Goal: Information Seeking & Learning: Learn about a topic

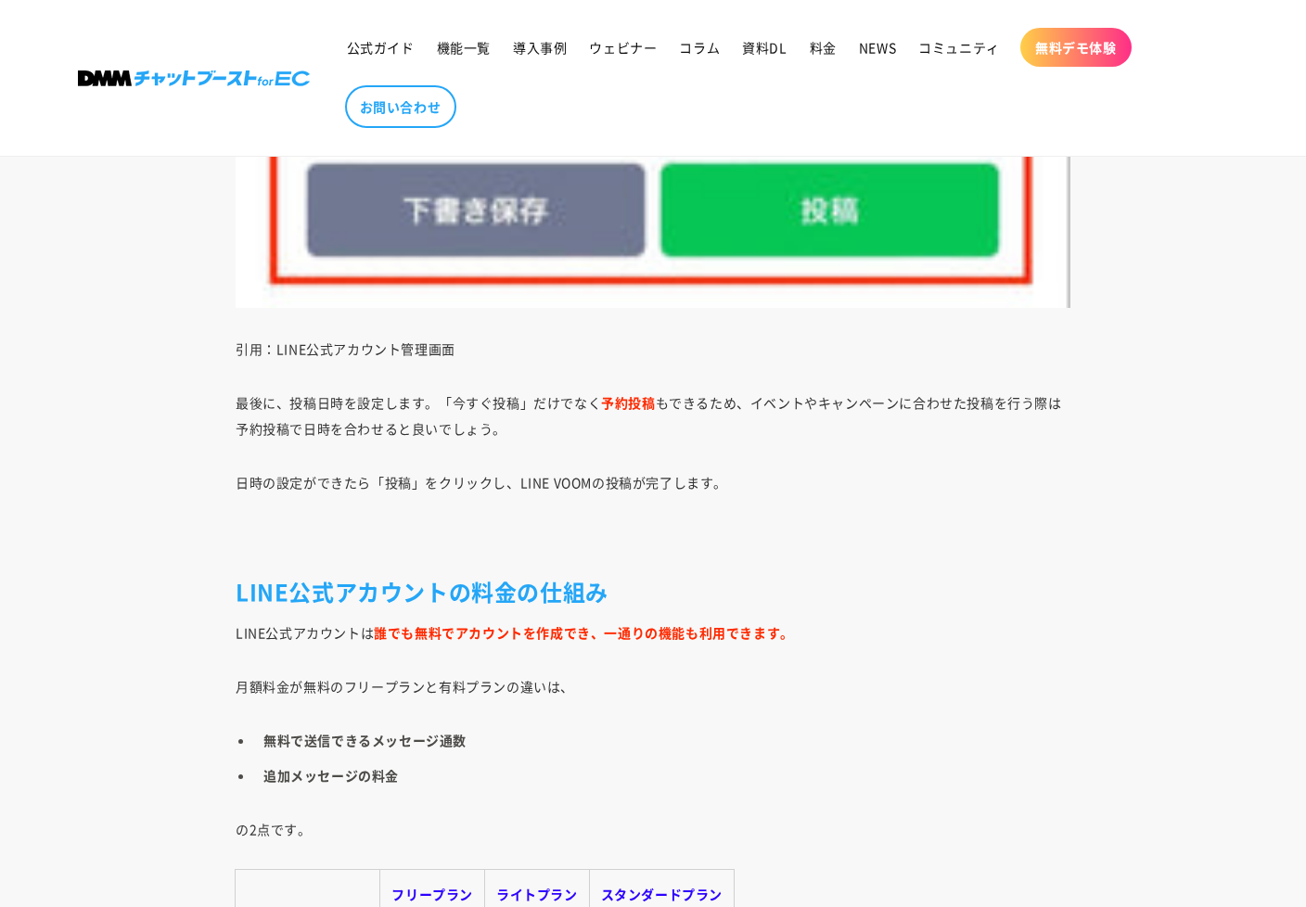
scroll to position [12583, 0]
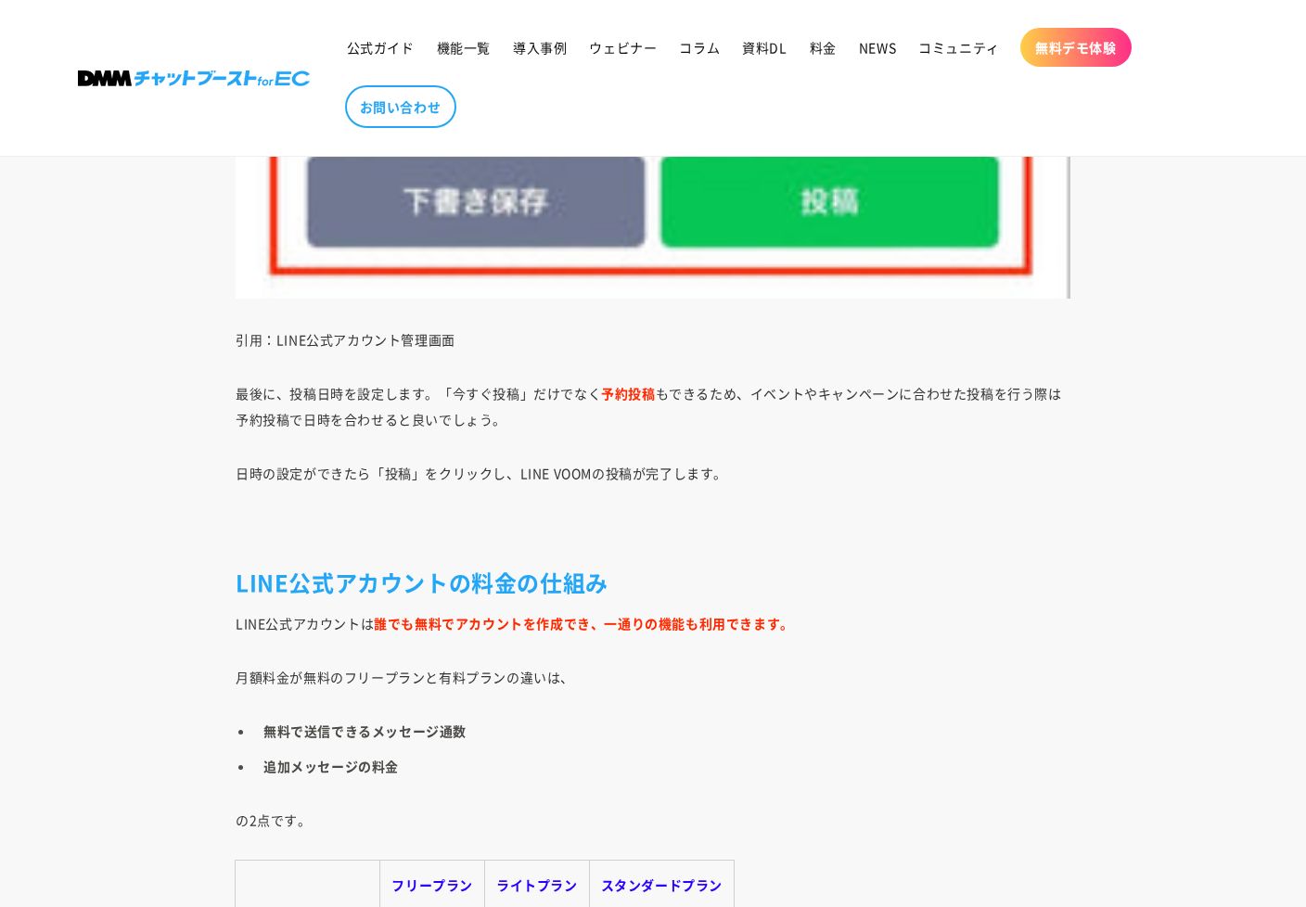
click at [620, 674] on ul "無料で送信できるメッセージ通数 追加メッセージの料金" at bounding box center [653, 748] width 835 height 61
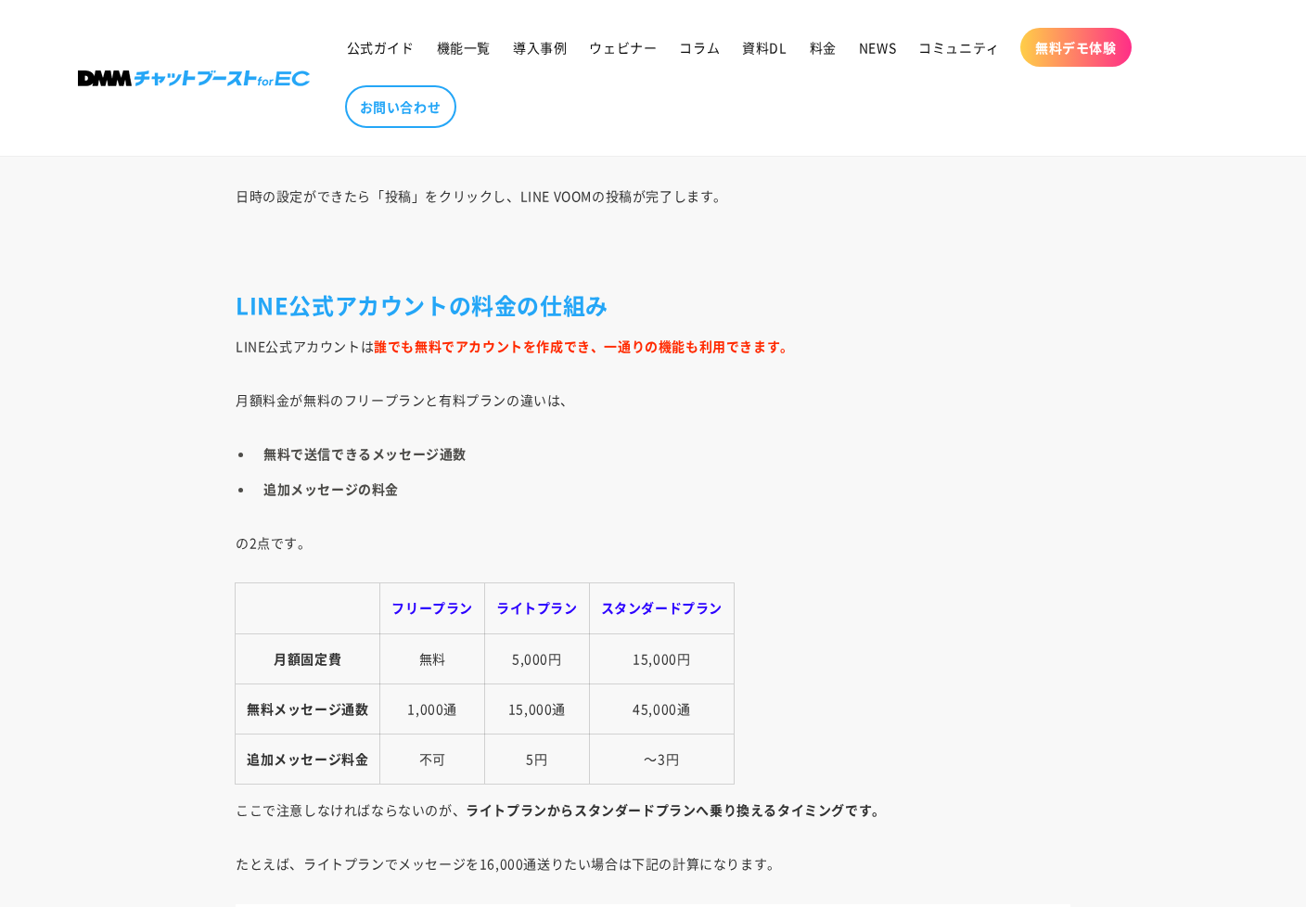
scroll to position [12862, 0]
click at [555, 672] on td "5,000円" at bounding box center [537, 658] width 105 height 50
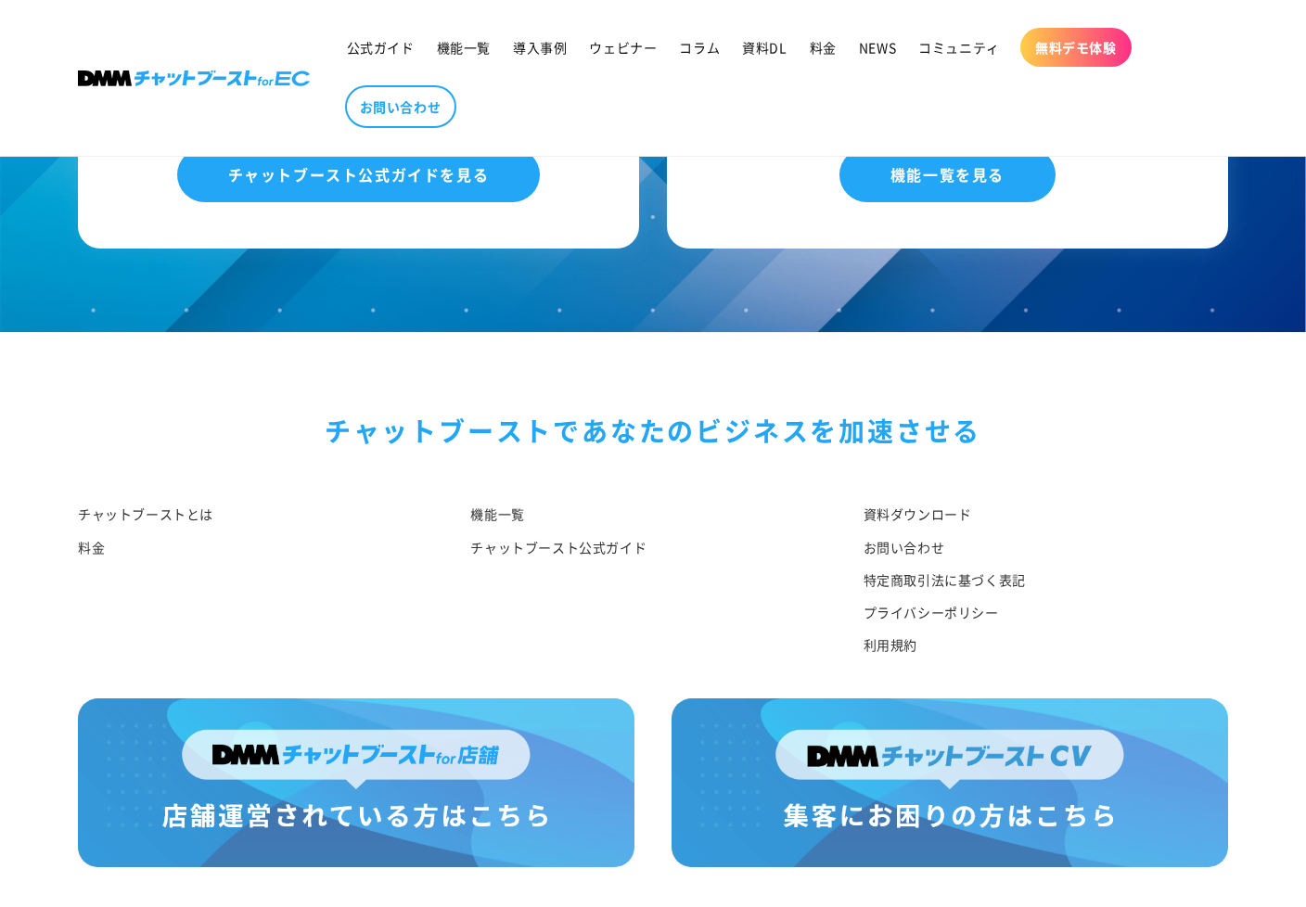
scroll to position [16444, 0]
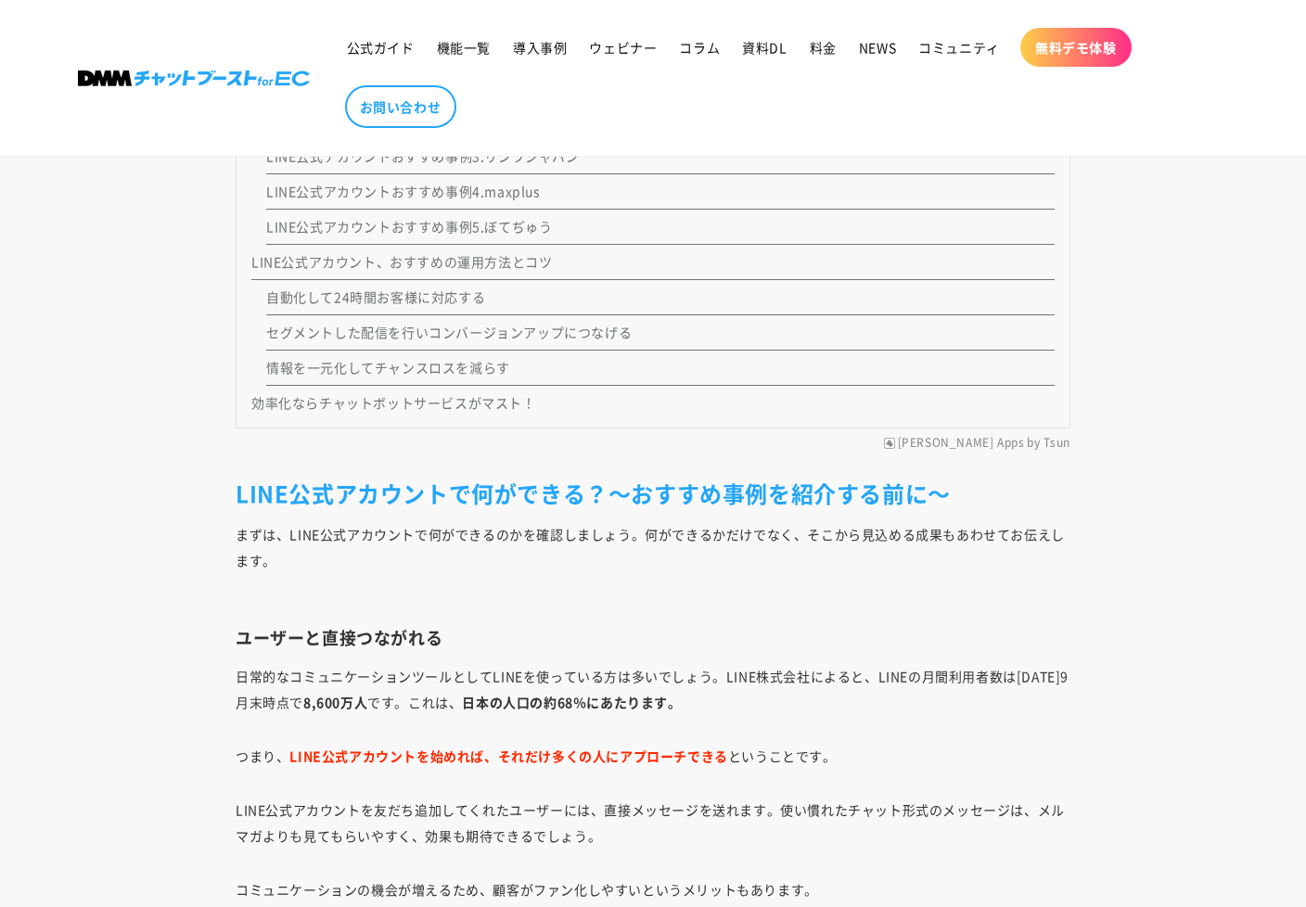
scroll to position [2505, 0]
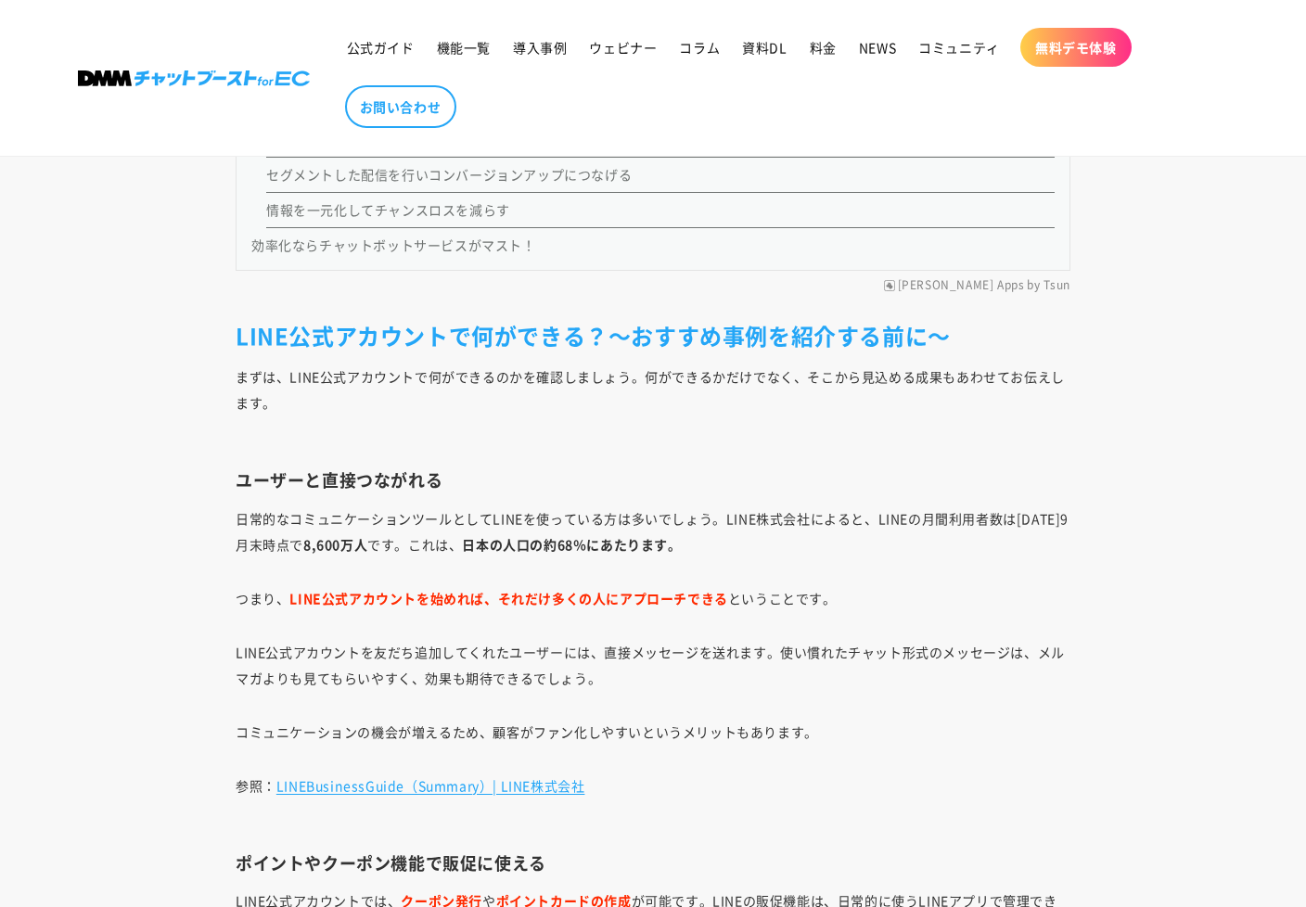
scroll to position [2598, 0]
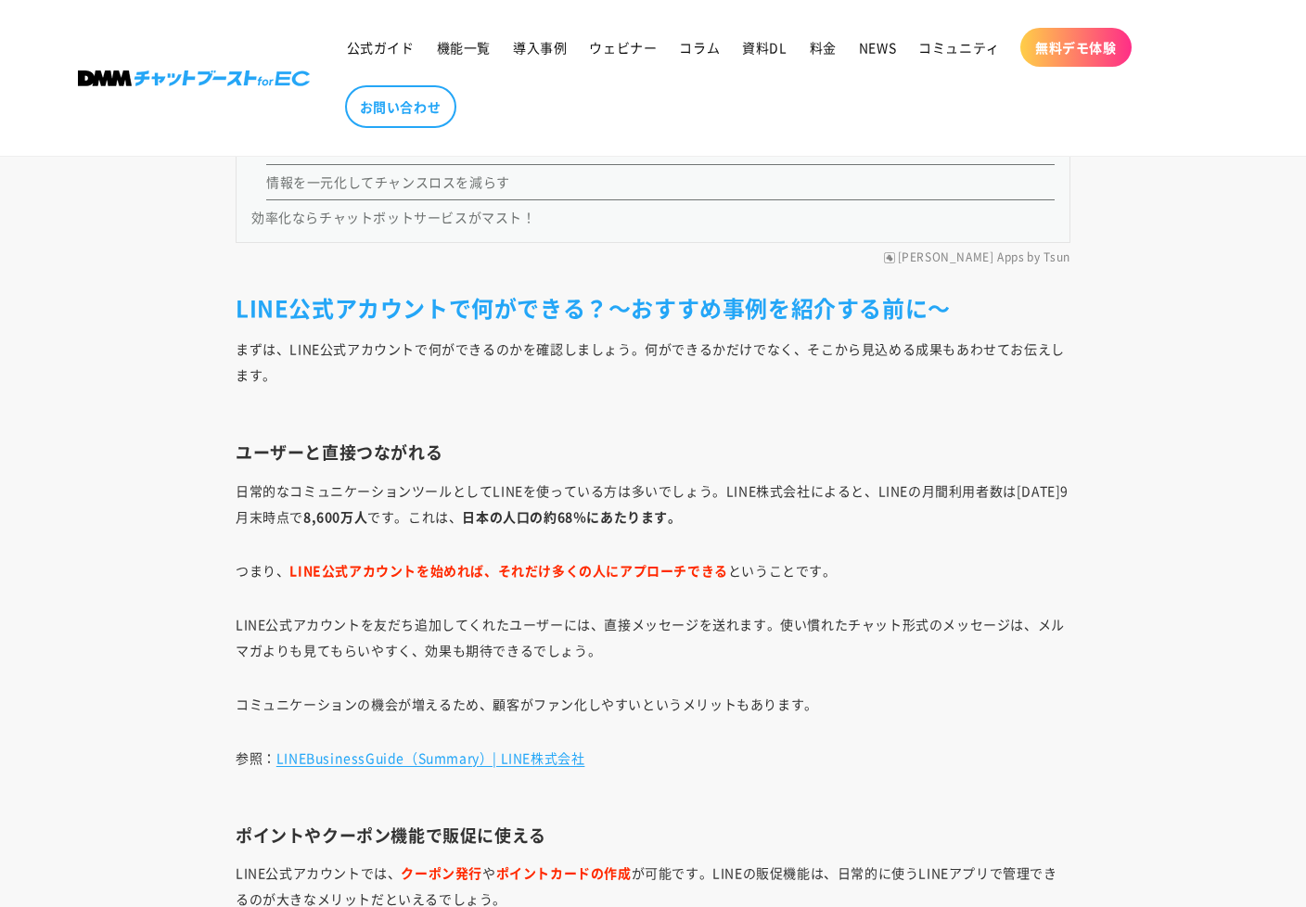
click at [625, 509] on strong "日本の人口の約68％にあたります。" at bounding box center [571, 516] width 219 height 19
click at [614, 514] on strong "日本の人口の約68％にあたります。" at bounding box center [571, 516] width 219 height 19
click at [581, 525] on strong "日本の人口の約68％にあたります。" at bounding box center [571, 516] width 219 height 19
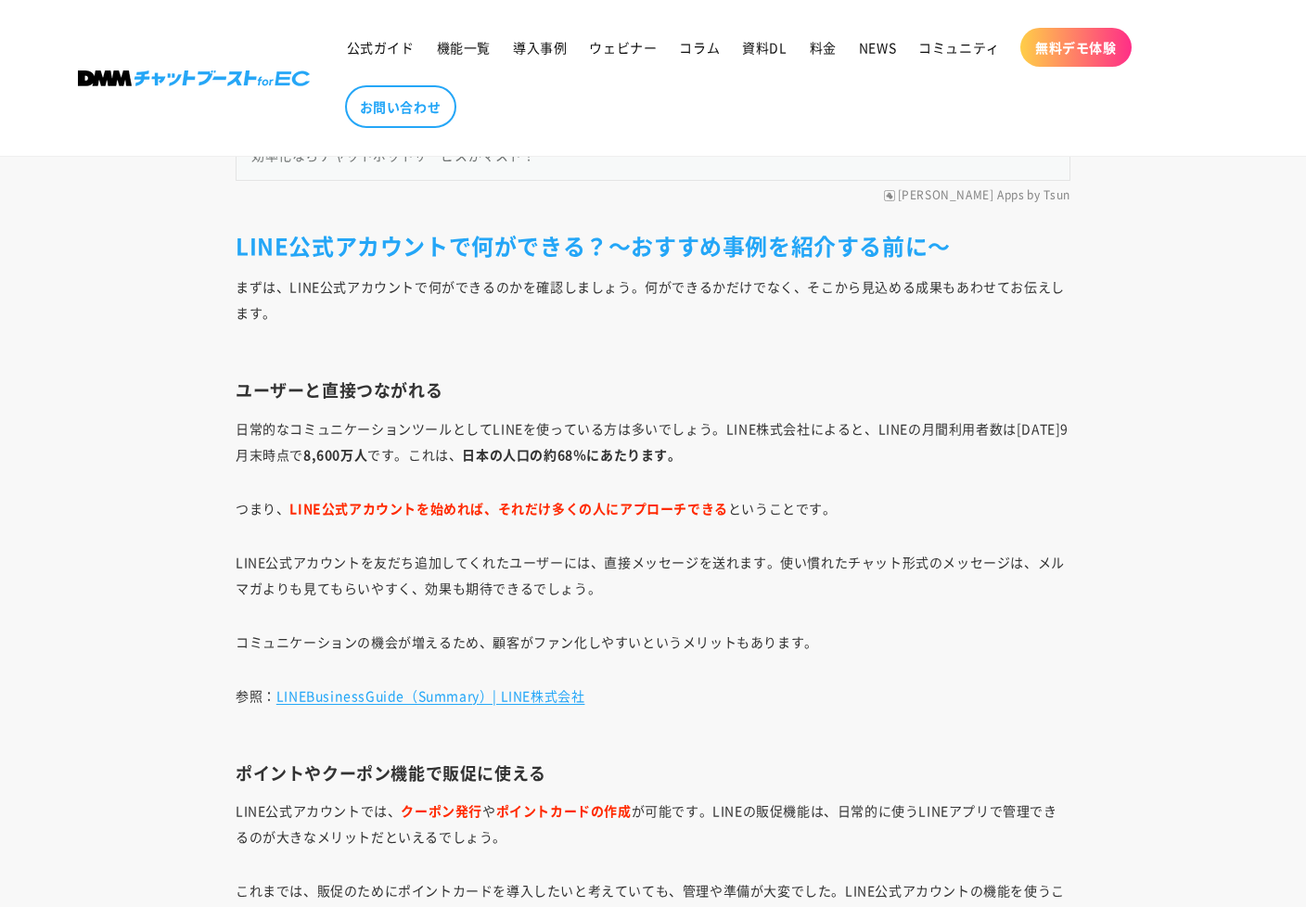
scroll to position [2690, 0]
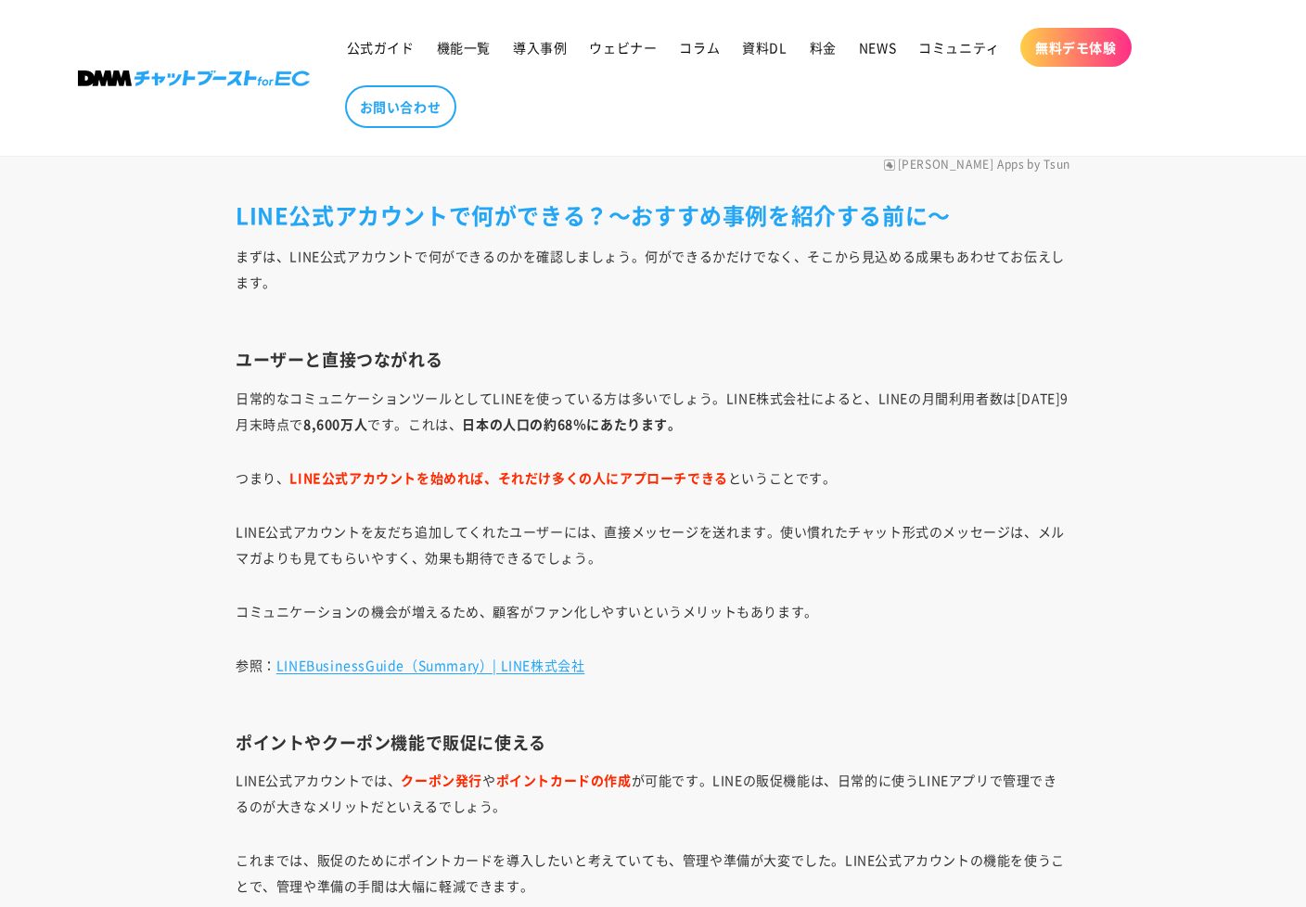
click at [506, 483] on strong "LINE公式アカウントを始めれば、それだけ多くの人にアプローチできる" at bounding box center [508, 477] width 438 height 19
click at [486, 536] on p "LINE公式アカウントを友だち追加してくれたユーザーには、直接メッセージを送れます。使い慣れたチャット形式のメッセージは、メルマガよりも見てもらいやすく、効果…" at bounding box center [653, 545] width 835 height 52
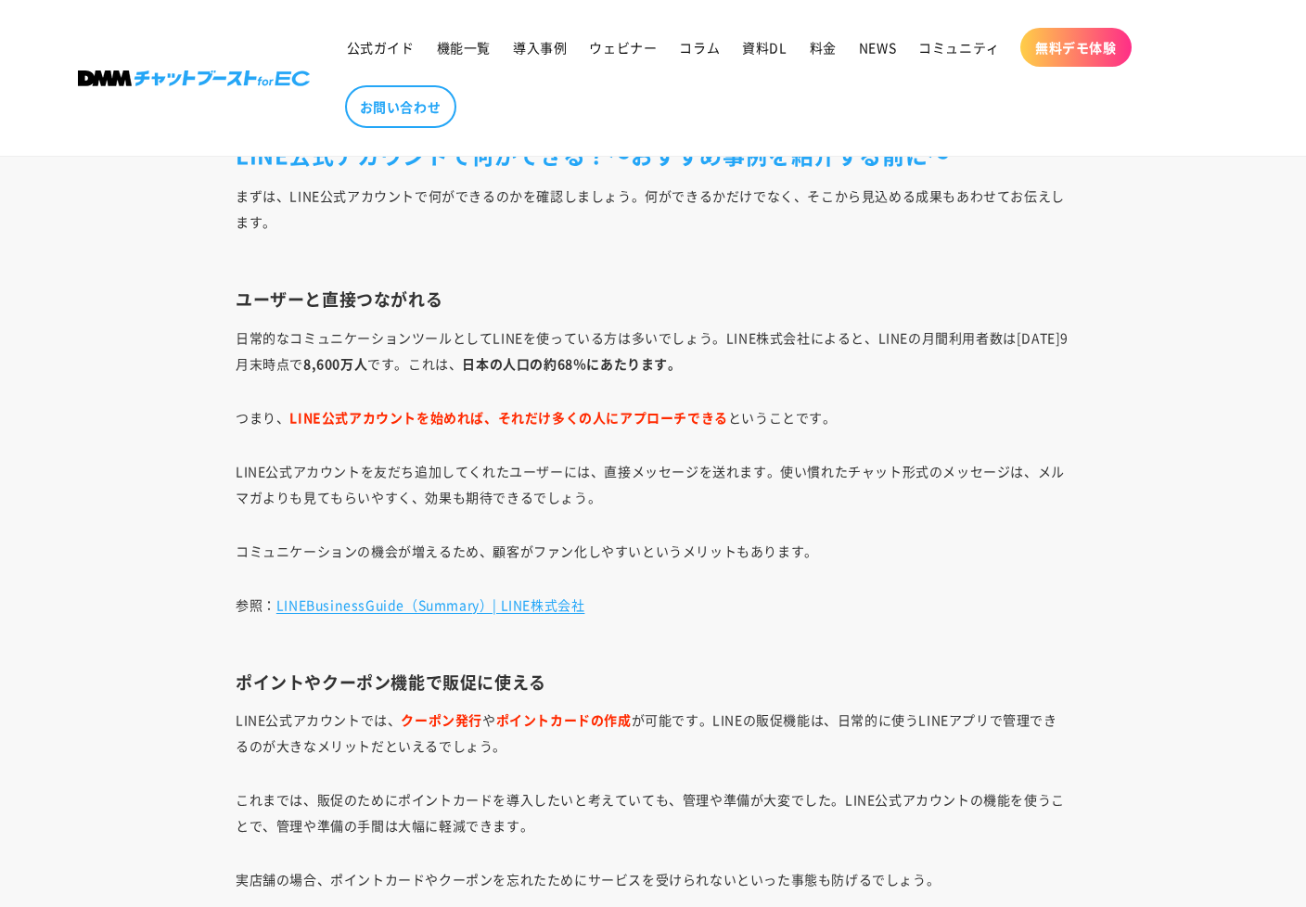
scroll to position [2783, 0]
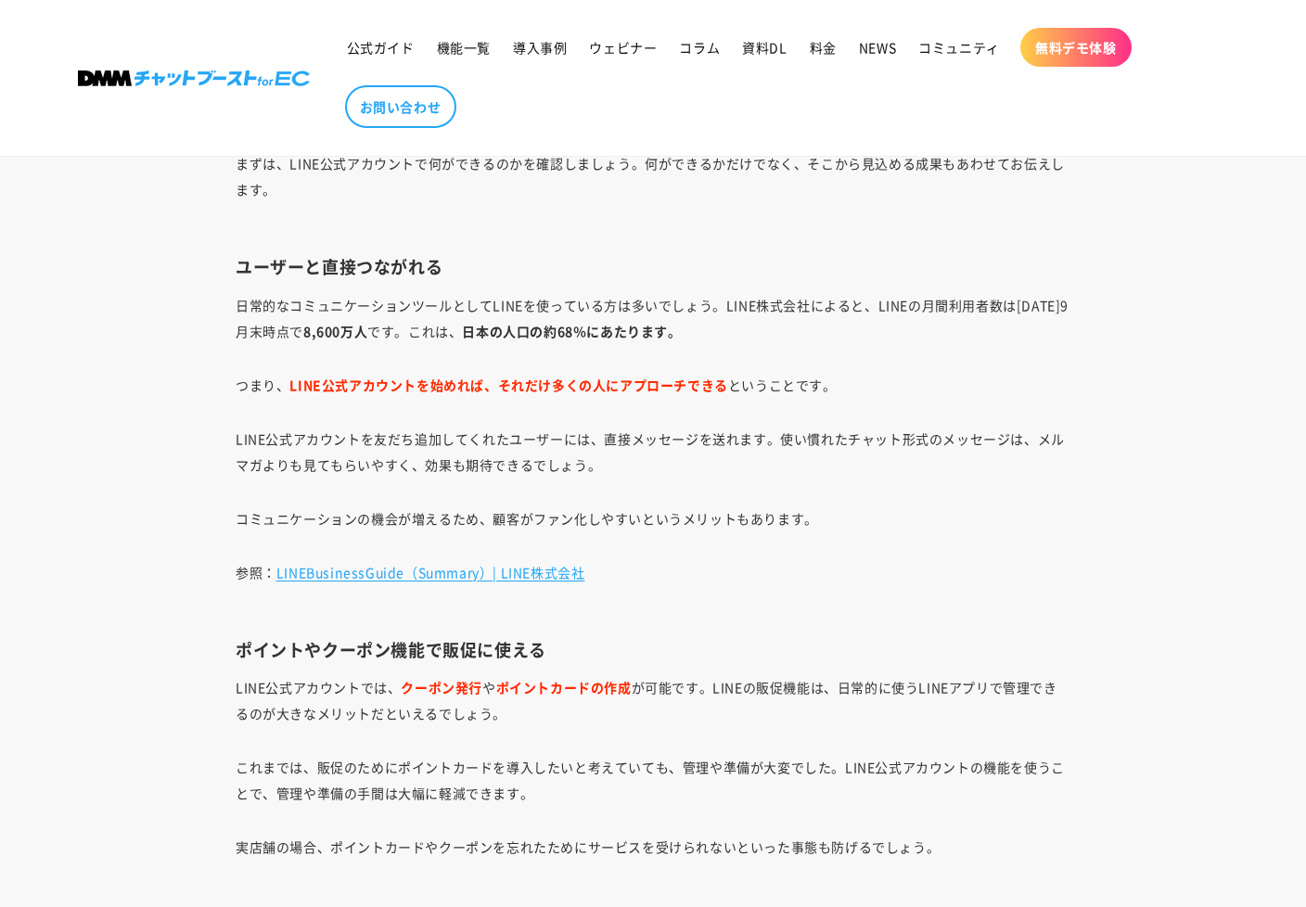
click at [665, 447] on p "LINE公式アカウントを友だち追加してくれたユーザーには、直接メッセージを送れます。使い慣れたチャット形式のメッセージは、メルマガよりも見てもらいやすく、効果…" at bounding box center [653, 452] width 835 height 52
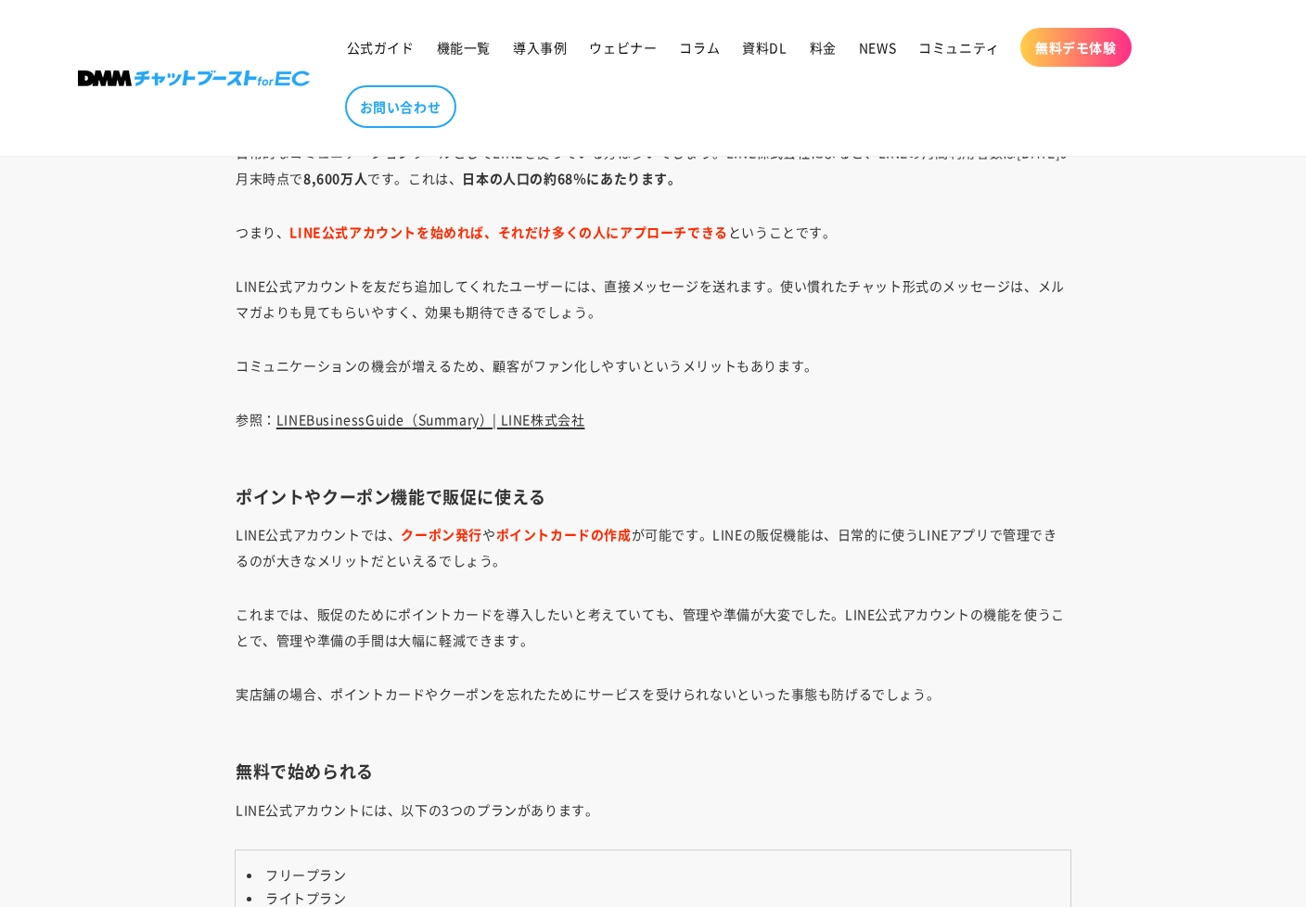
scroll to position [2969, 0]
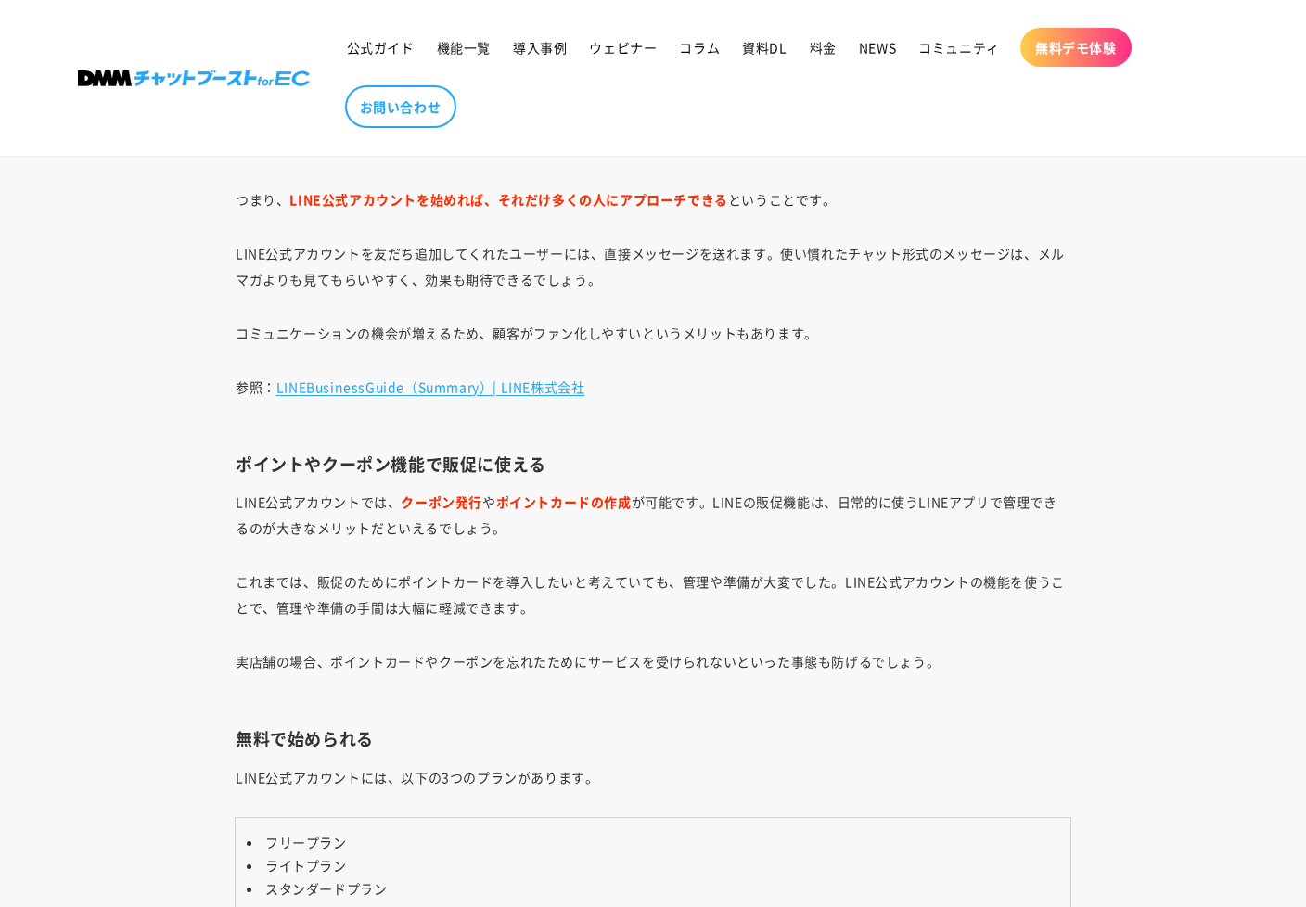
click at [529, 466] on h3 "ポイントやクーポン機能で販促に使える" at bounding box center [653, 464] width 835 height 21
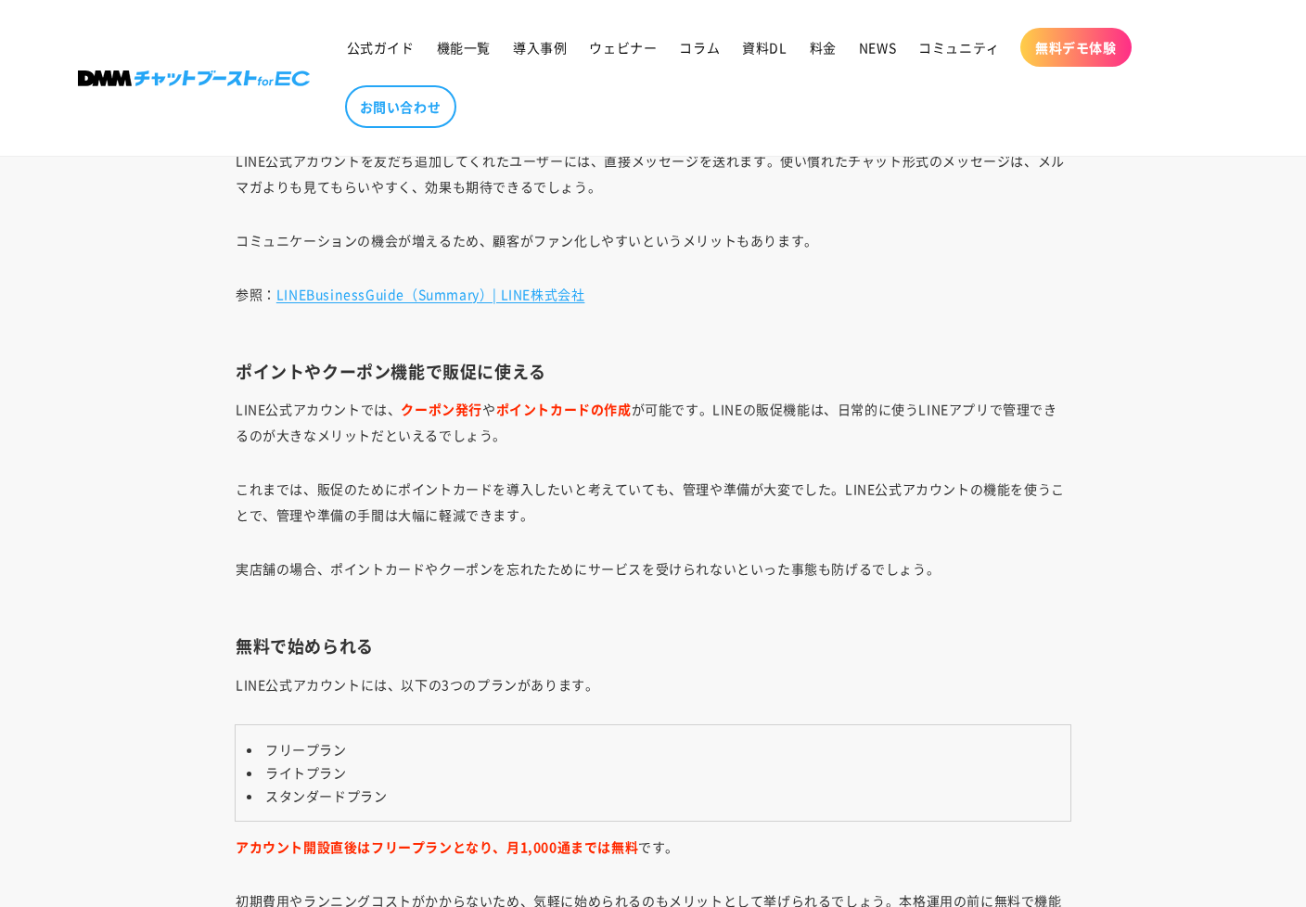
click at [527, 489] on p "これまでは、販促のためにポイントカードを導入したいと考えていても、管理や準備が大変でした。LINE公式アカウントの機能を使うことで、管理や準備の手間は大幅に軽…" at bounding box center [653, 502] width 835 height 52
click at [508, 491] on p "これまでは、販促のためにポイントカードを導入したいと考えていても、管理や準備が大変でした。LINE公式アカウントの機能を使うことで、管理や準備の手間は大幅に軽…" at bounding box center [653, 502] width 835 height 52
click at [736, 491] on p "これまでは、販促のためにポイントカードを導入したいと考えていても、管理や準備が大変でした。LINE公式アカウントの機能を使うことで、管理や準備の手間は大幅に軽…" at bounding box center [653, 502] width 835 height 52
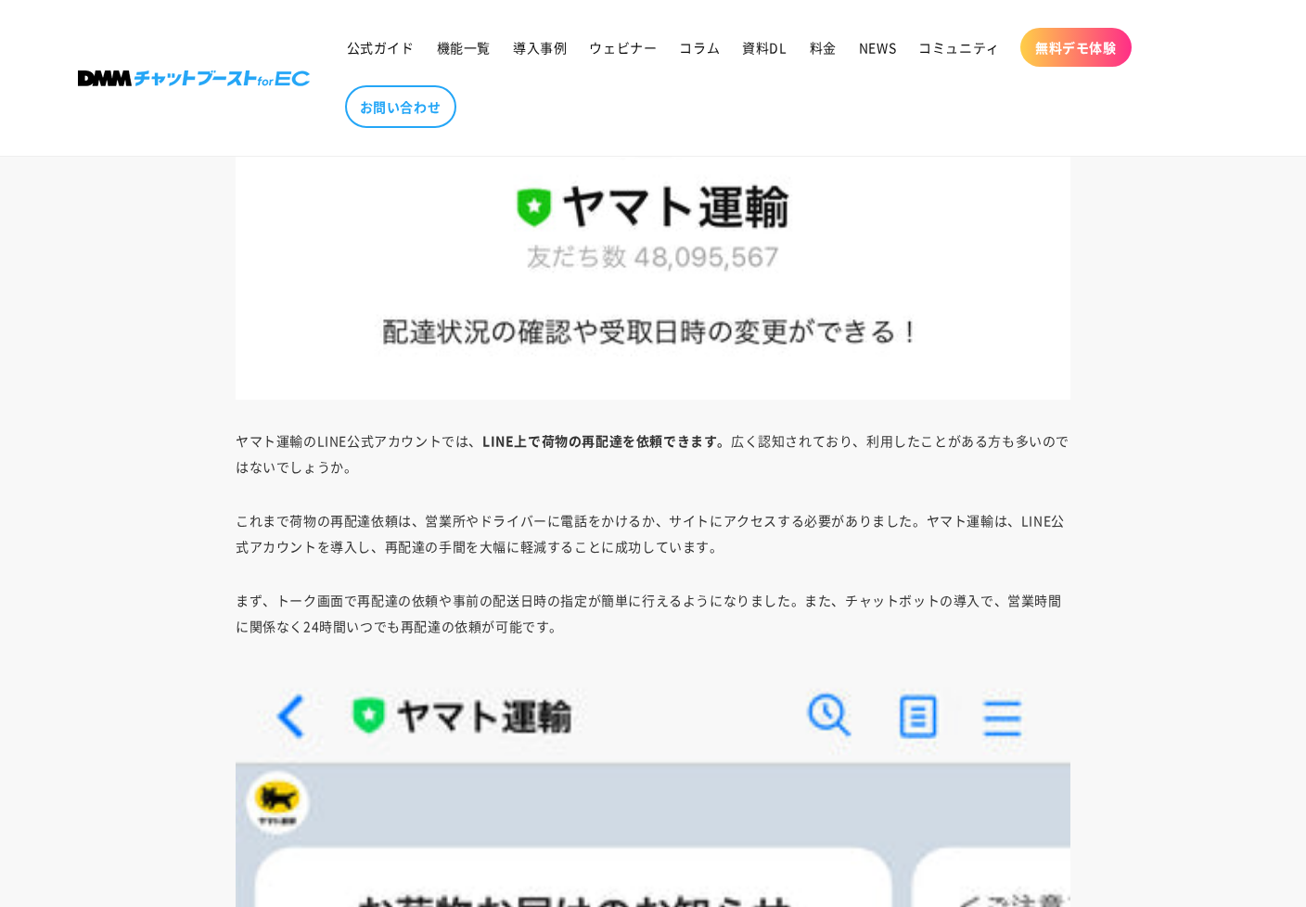
scroll to position [4731, 0]
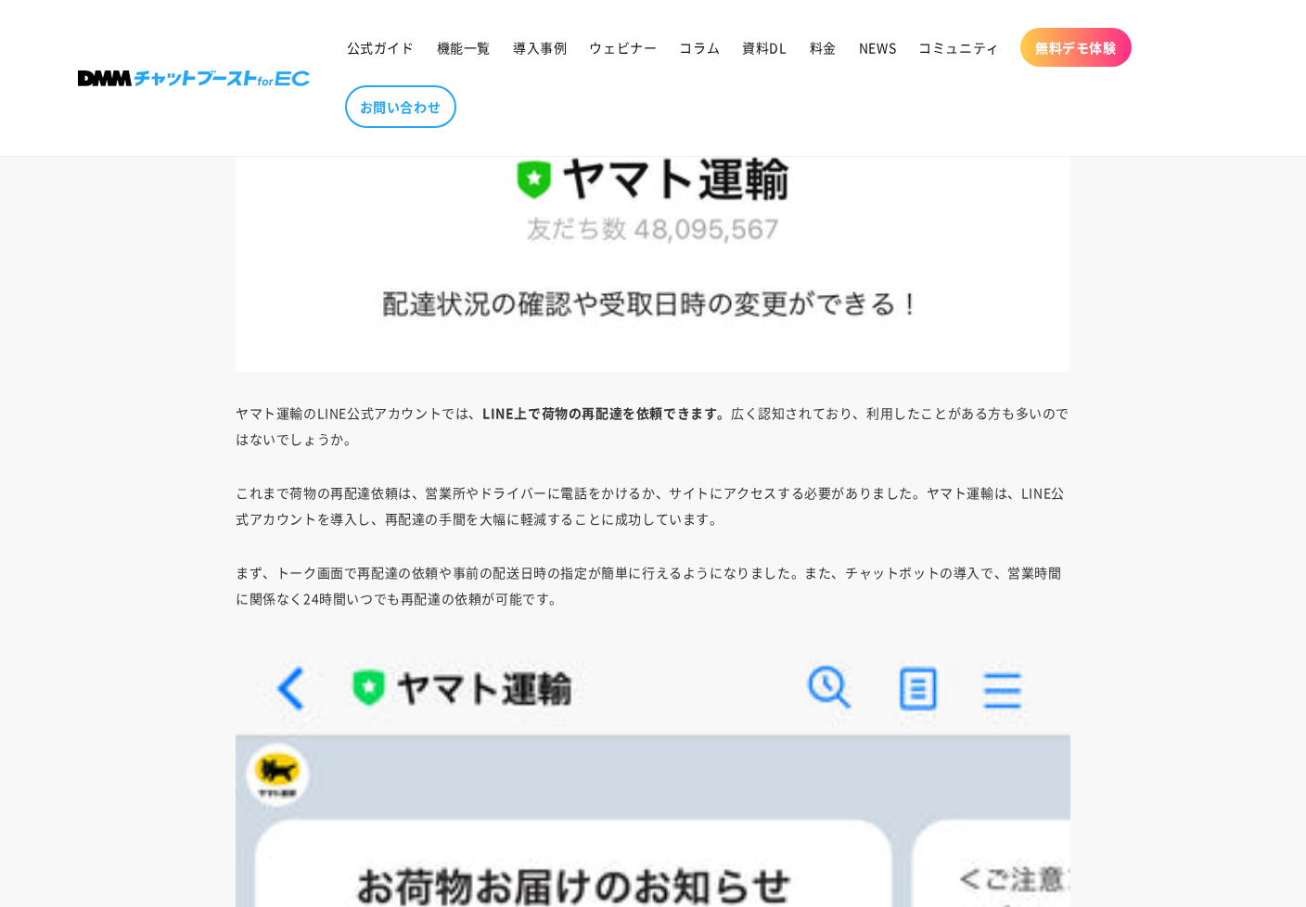
click at [535, 501] on p "これまで荷物の再配達依頼は、営業所やドライバーに電話をかけるか、サイトにアクセスする必要がありました。ヤマト運輸は、LINE公式アカウントを導入し、再配達の手…" at bounding box center [653, 506] width 835 height 52
click at [595, 532] on p "これまで荷物の再配達依頼は、営業所やドライバーに電話をかけるか、サイトにアクセスする必要がありました。ヤマト運輸は、LINE公式アカウントを導入し、再配達の手…" at bounding box center [653, 506] width 835 height 52
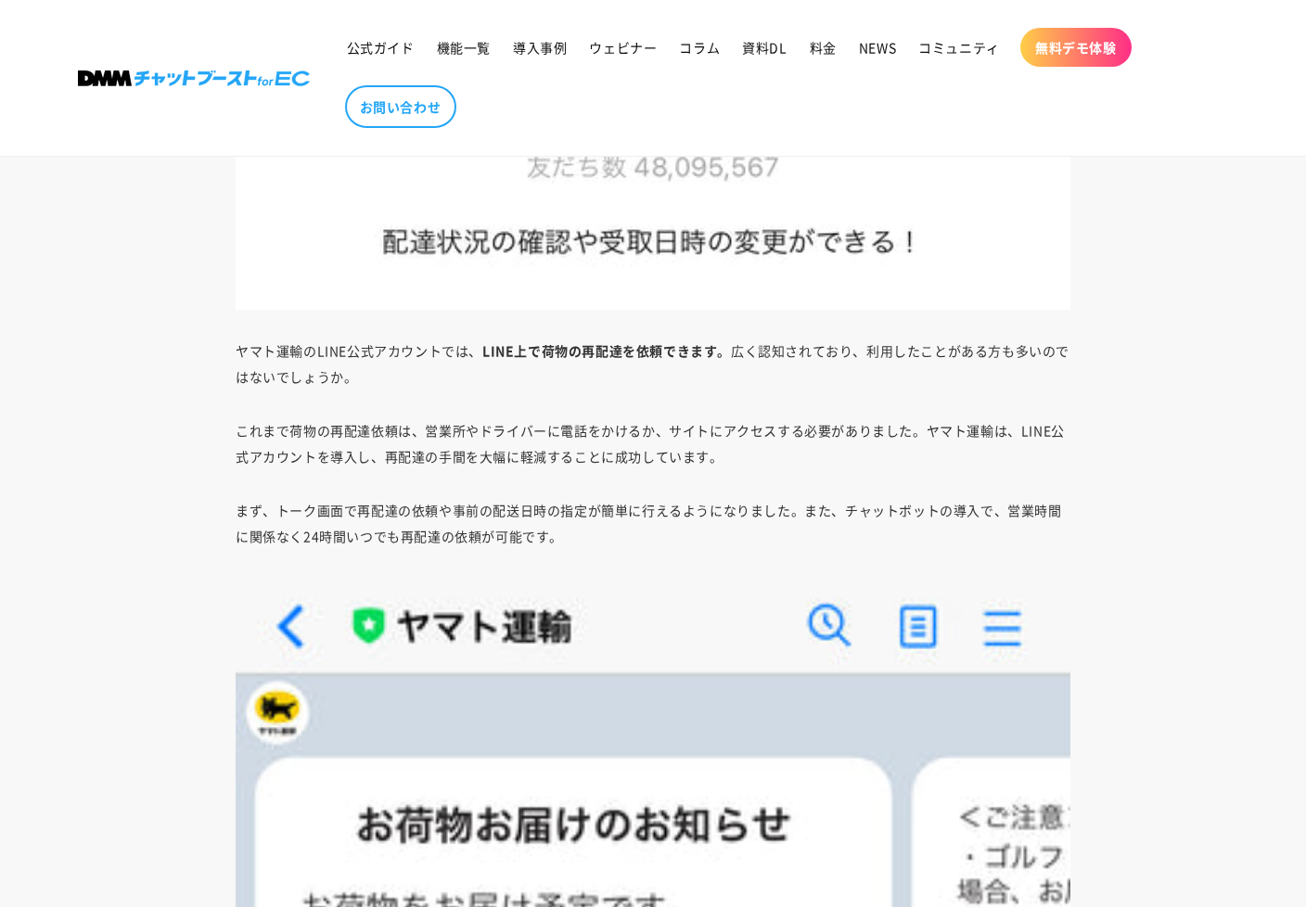
scroll to position [4824, 0]
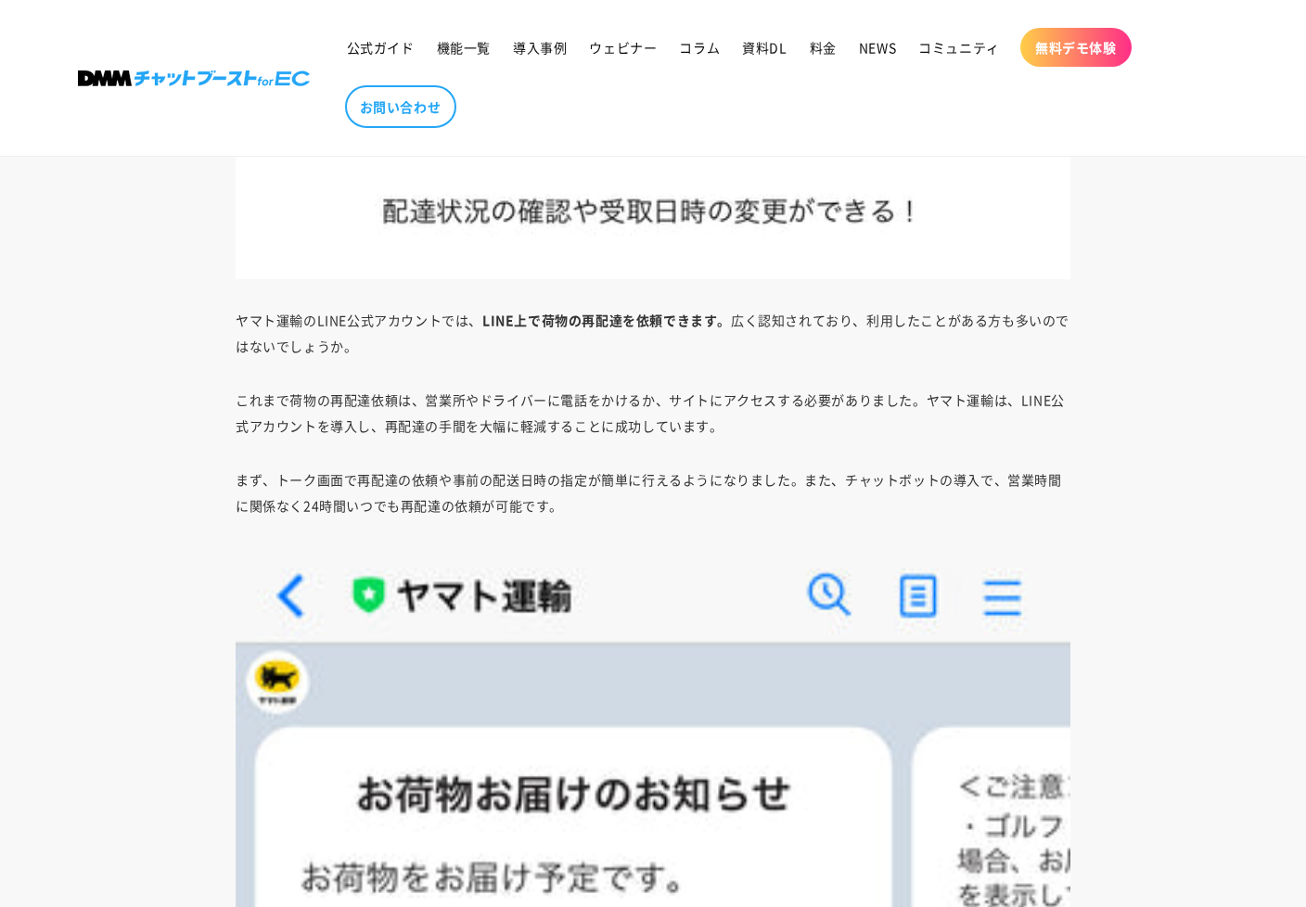
click at [475, 495] on p "まず、トーク画面で再配達の依頼や事前の配送日時の指定が簡単に行えるようになりました。また、チャットボットの導入で、営業時間に関係なく24時間いつでも再配達の依…" at bounding box center [653, 493] width 835 height 52
click at [549, 484] on p "まず、トーク画面で再配達の依頼や事前の配送日時の指定が簡単に行えるようになりました。また、チャットボットの導入で、営業時間に関係なく24時間いつでも再配達の依…" at bounding box center [653, 493] width 835 height 52
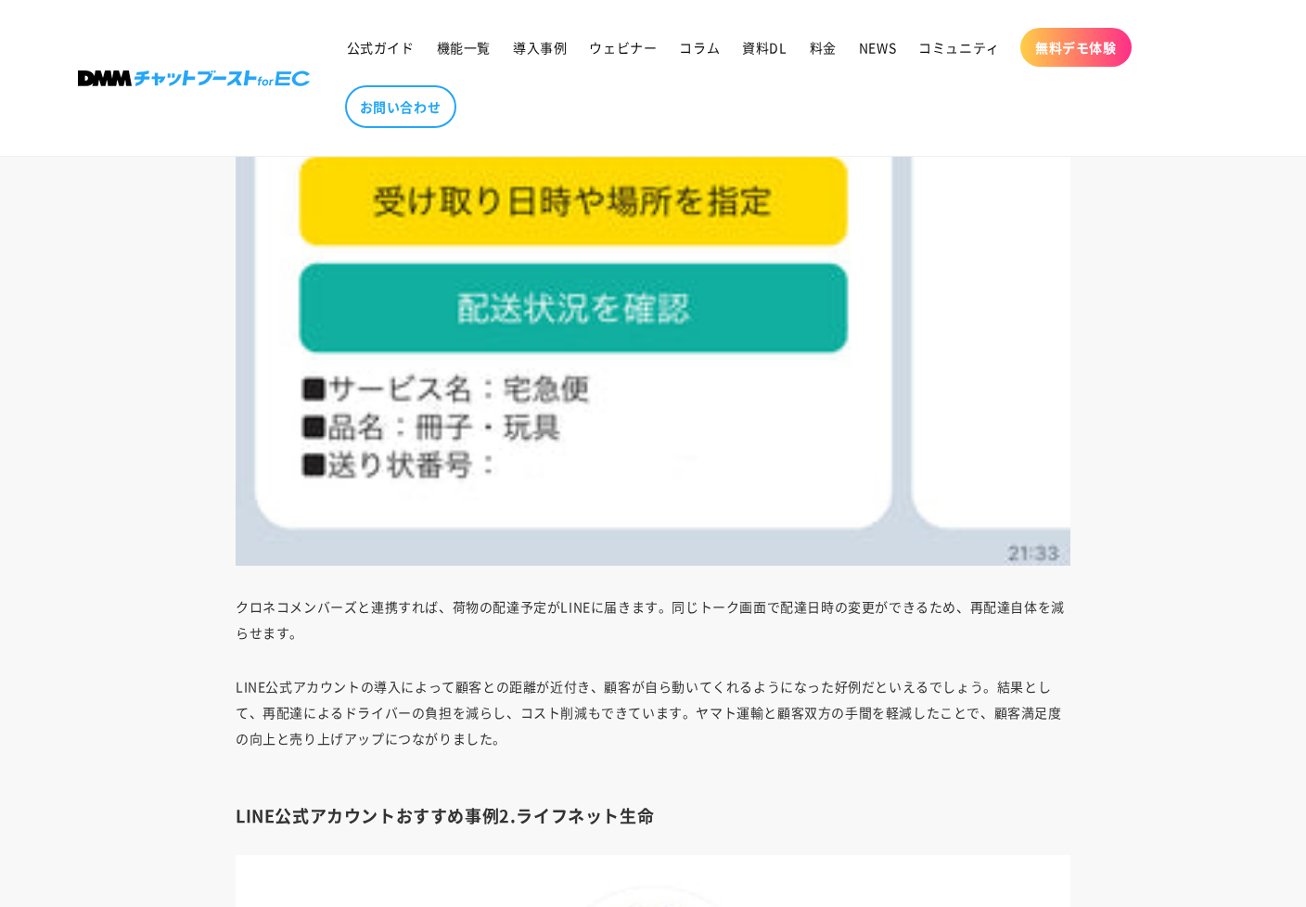
scroll to position [6216, 0]
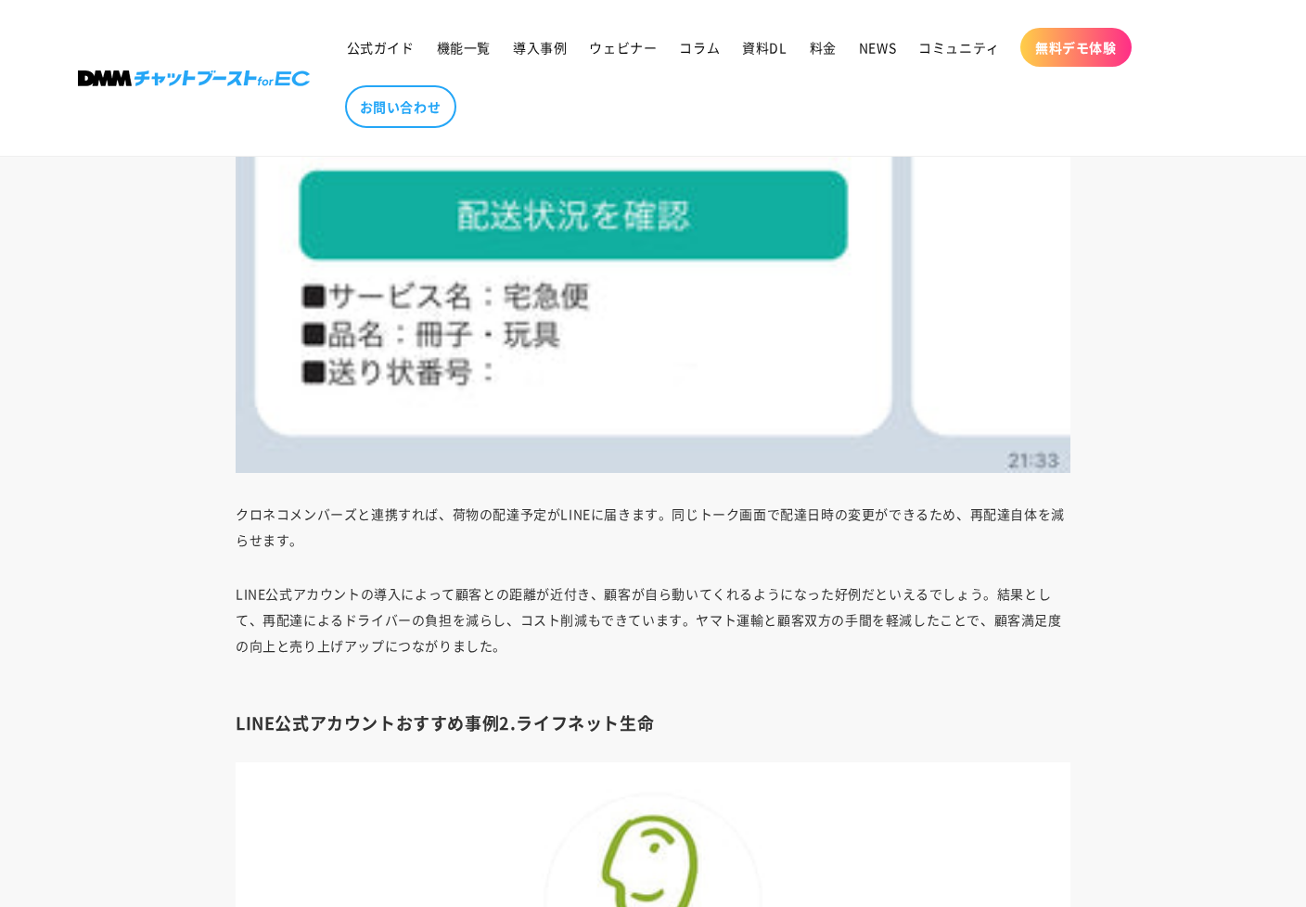
click at [744, 513] on p "クロネコメンバーズと連携すれば、荷物の配達予定がLINEに届きます。同じトーク画面で配達日時の変更ができるため、再配達自体を減らせます。" at bounding box center [653, 527] width 835 height 52
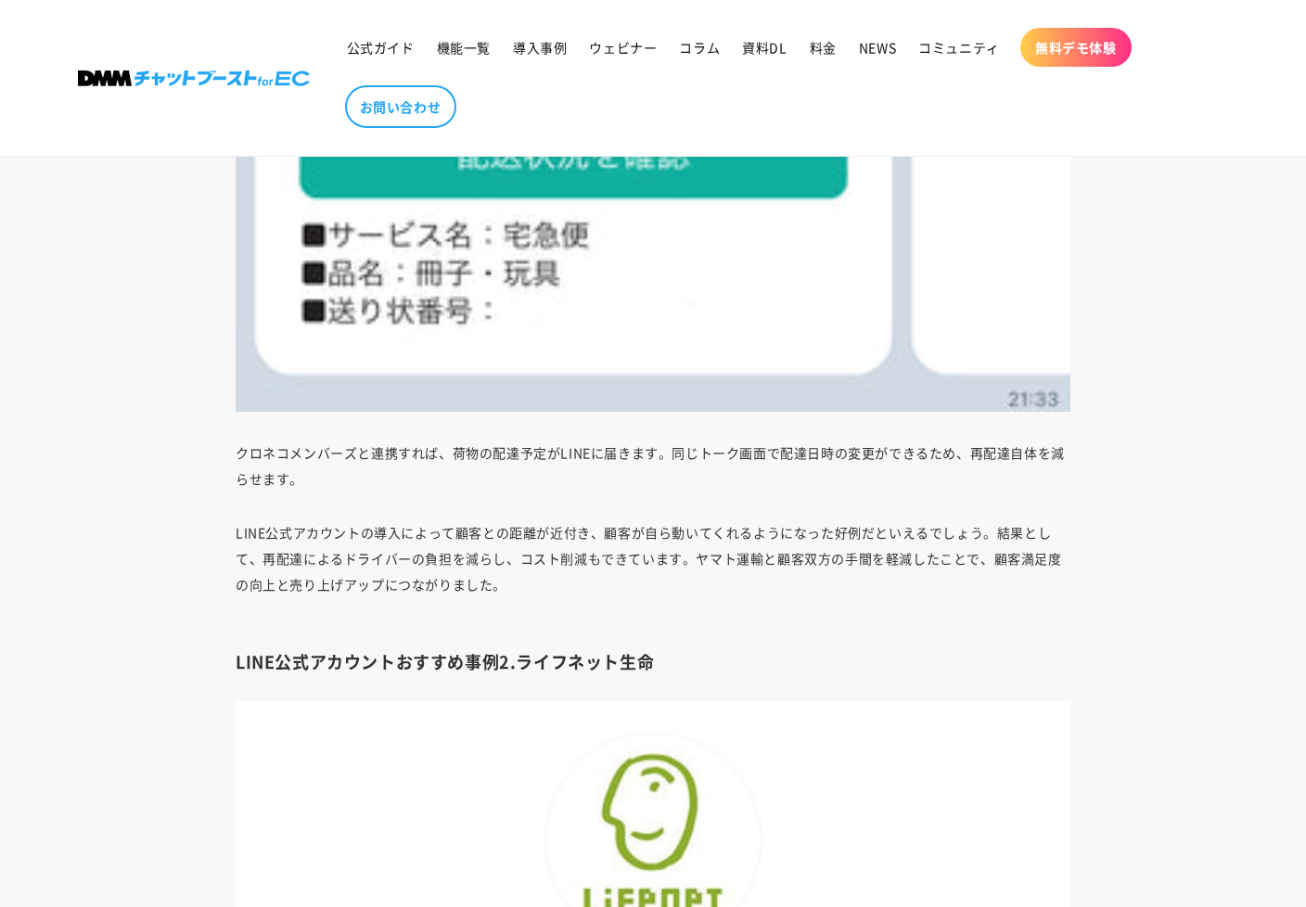
scroll to position [6308, 0]
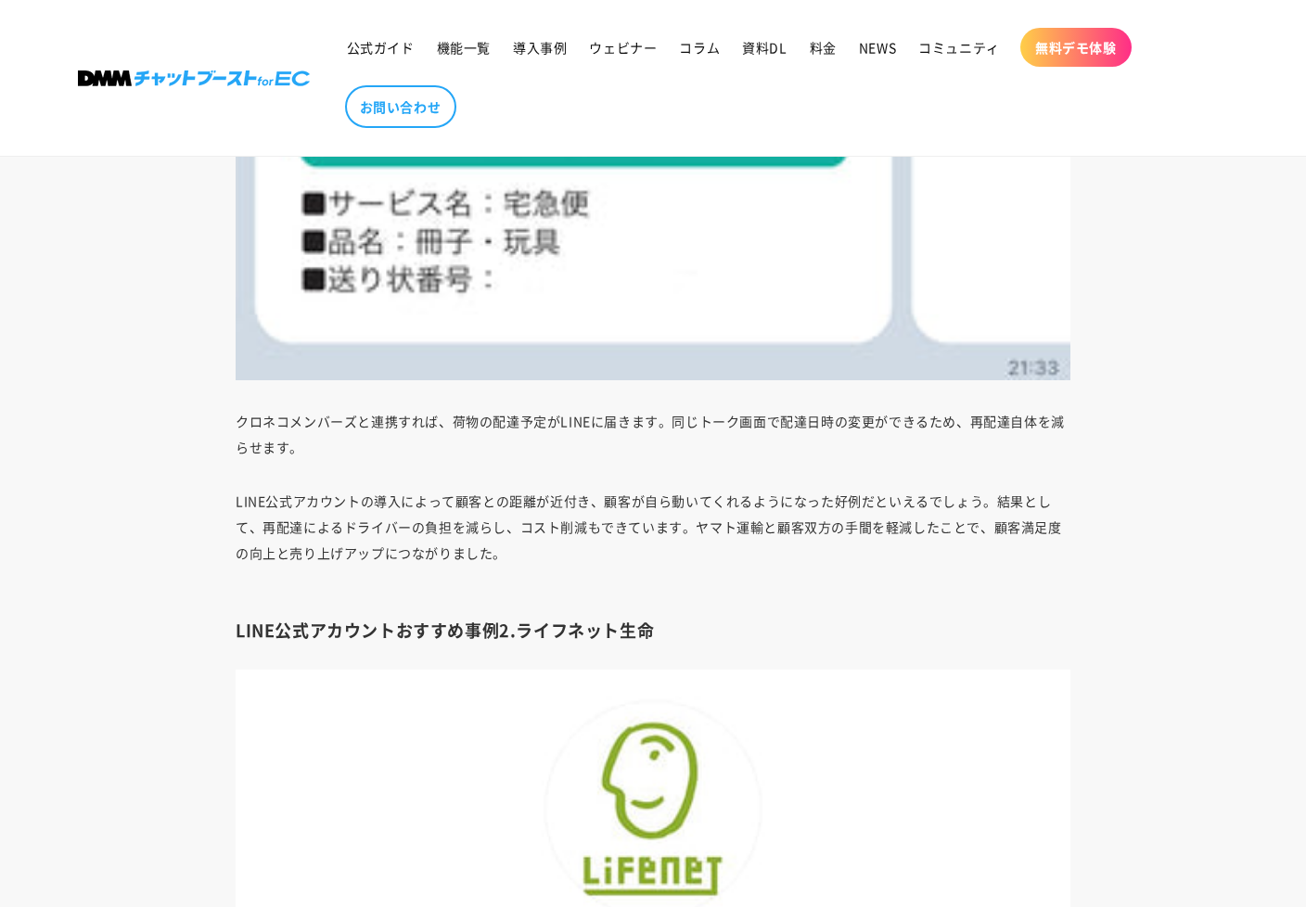
click at [349, 510] on p "LINE公式アカウントの導入によって顧客との距離が近付き、顧客が自ら動いてくれるようになった好例だといえるでしょう。結果として、再配達によるドライバーの負担を…" at bounding box center [653, 540] width 835 height 104
click at [349, 508] on p "LINE公式アカウントの導入によって顧客との距離が近付き、顧客が自ら動いてくれるようになった好例だといえるでしょう。結果として、再配達によるドライバーの負担を…" at bounding box center [653, 540] width 835 height 104
click at [507, 506] on p "LINE公式アカウントの導入によって顧客との距離が近付き、顧客が自ら動いてくれるようになった好例だといえるでしょう。結果として、再配達によるドライバーの負担を…" at bounding box center [653, 540] width 835 height 104
click at [706, 529] on p "LINE公式アカウントの導入によって顧客との距離が近付き、顧客が自ら動いてくれるようになった好例だといえるでしょう。結果として、再配達によるドライバーの負担を…" at bounding box center [653, 540] width 835 height 104
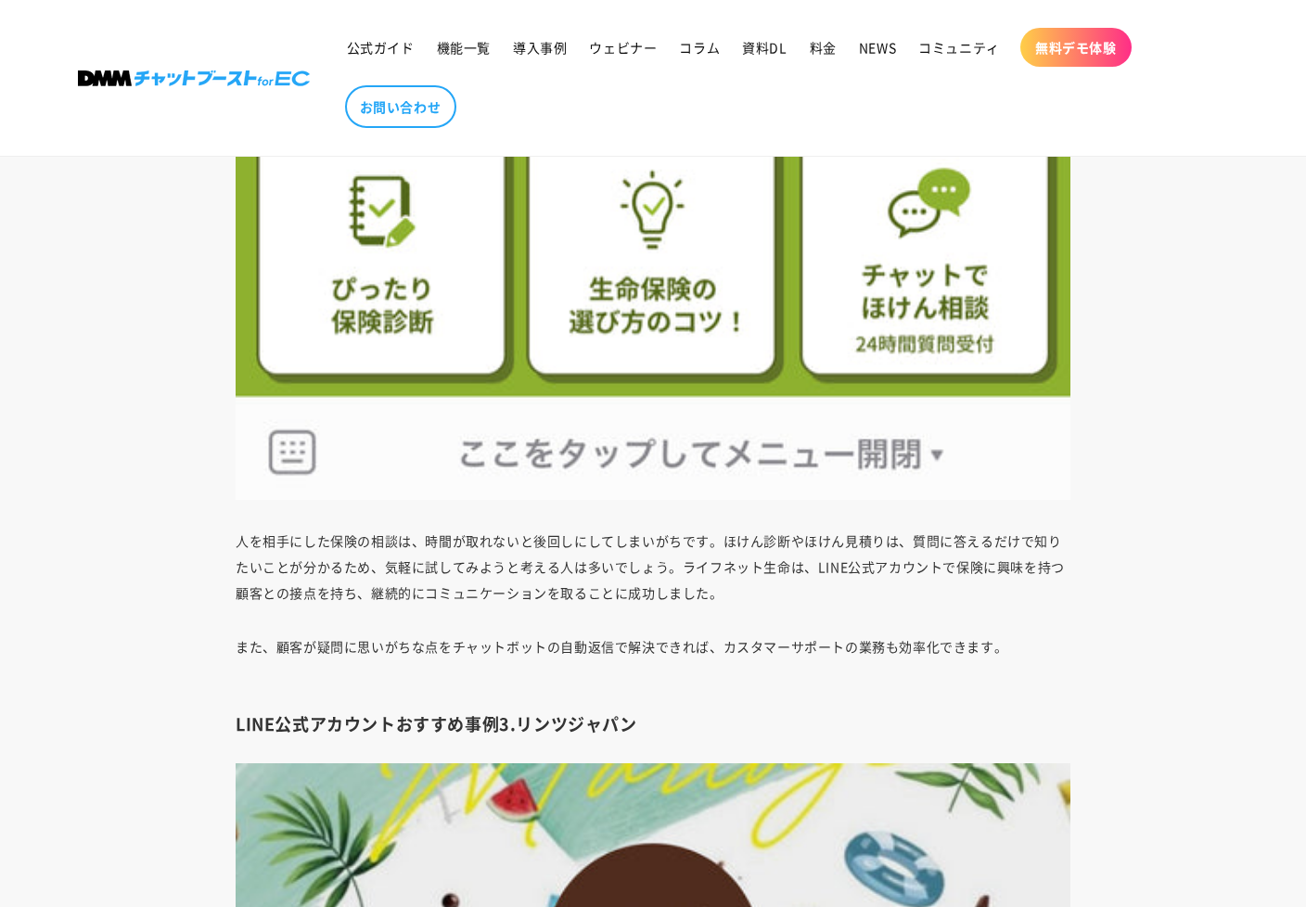
scroll to position [7885, 0]
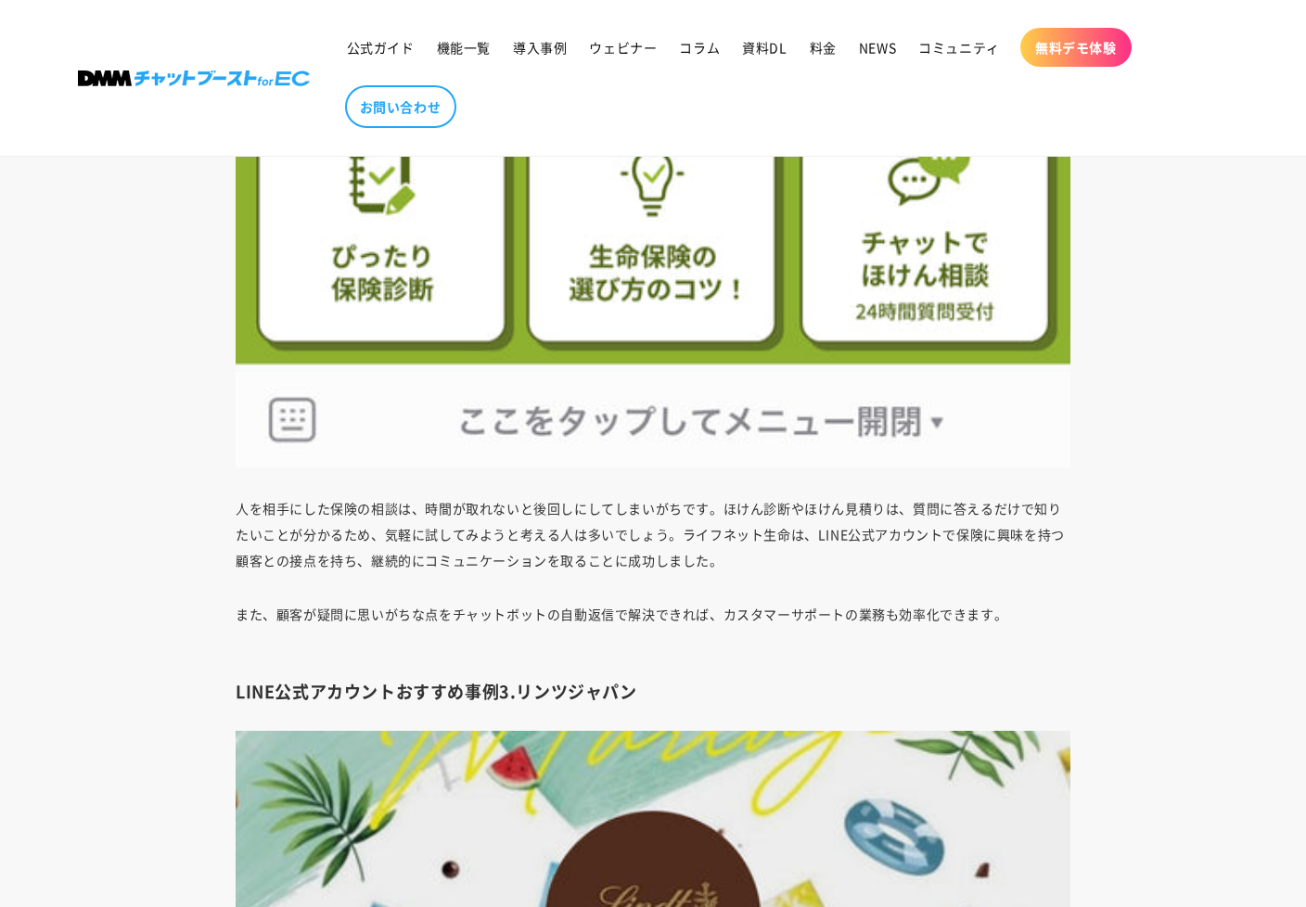
click at [571, 520] on p "人を相手にした保険の相談は、時間が取れないと後回しにしてしまいがちです。ほけん診断やほけん見積りは、質問に答えるだけで知りたいことが分かるため、気軽に試してみ…" at bounding box center [653, 534] width 835 height 78
click at [573, 508] on p "人を相手にした保険の相談は、時間が取れないと後回しにしてしまいがちです。ほけん診断やほけん見積りは、質問に答えるだけで知りたいことが分かるため、気軽に試してみ…" at bounding box center [653, 534] width 835 height 78
click at [565, 603] on p "また、顧客が疑問に思いがちな点をチャットボットの自動返信で解決できれば、カスタマーサポートの業務も効率化できます。" at bounding box center [653, 627] width 835 height 52
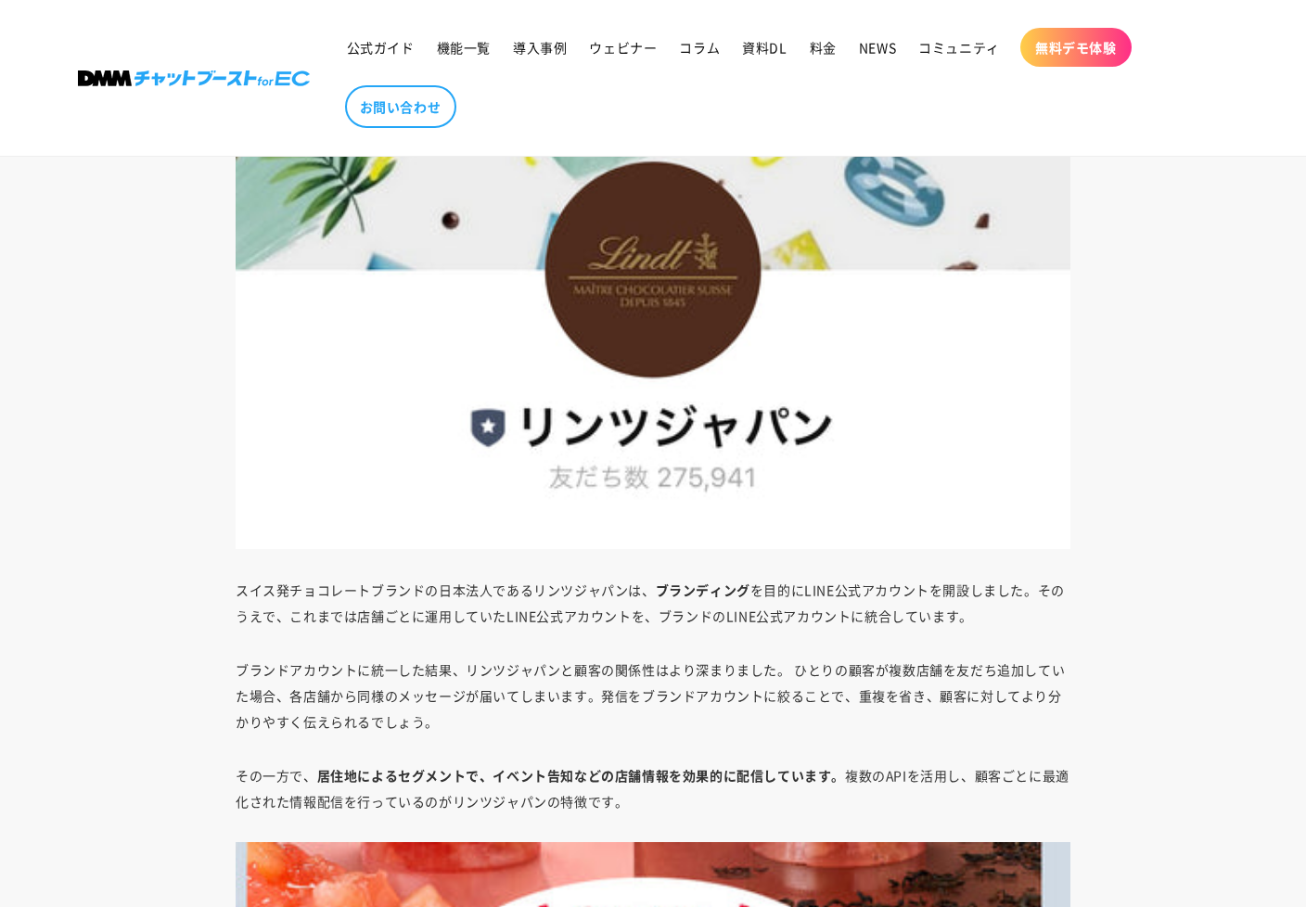
scroll to position [8628, 0]
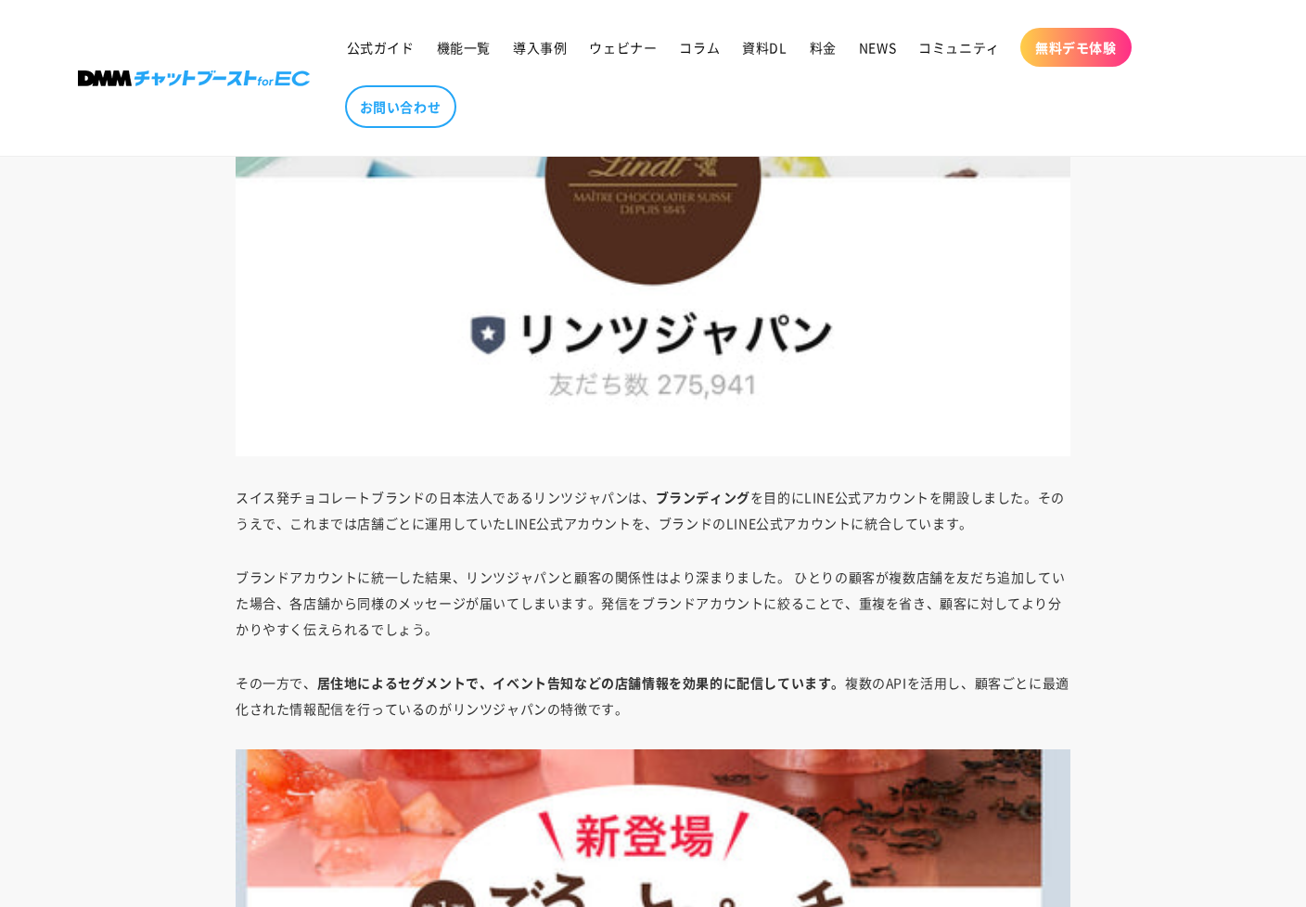
click at [550, 530] on p "スイス発チョコレートブランドの日本法人であるリンツジャパンは、 ブランディング を目的にLINE公式アカウントを開設しました。そのうえで、これまでは店舗ごとに…" at bounding box center [653, 510] width 835 height 52
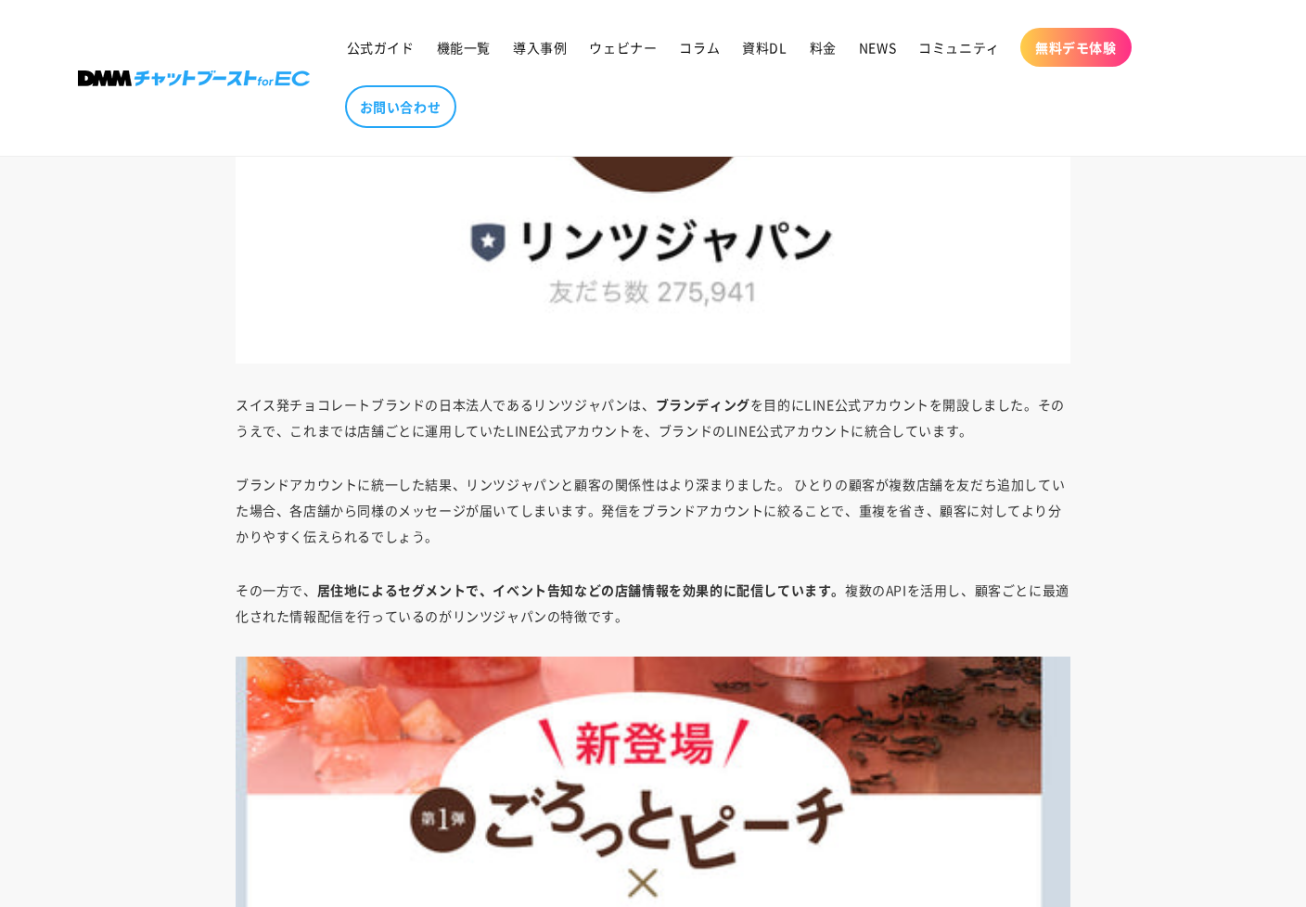
click at [486, 514] on p "ブランドアカウントに統一した結果、リンツジャパンと顧客の関係性はより深まりました。 ひとりの顧客が複数店舗を友だち追加していた場合、各店舗から同様のメッセージ…" at bounding box center [653, 510] width 835 height 78
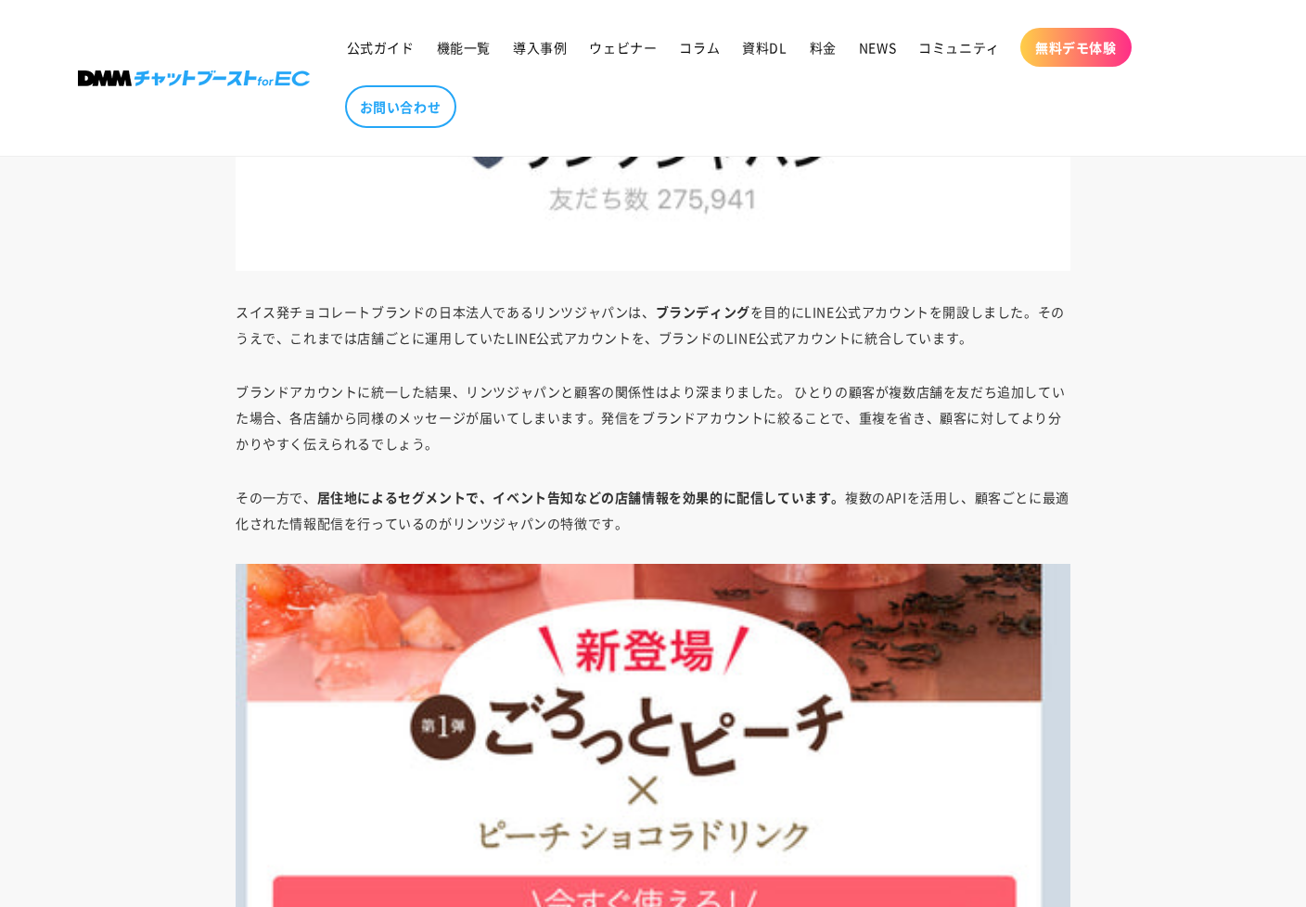
click at [556, 502] on strong "居住地によるセグメントで、イベント告知などの店舗情報を効果的に配信しています。" at bounding box center [581, 497] width 528 height 19
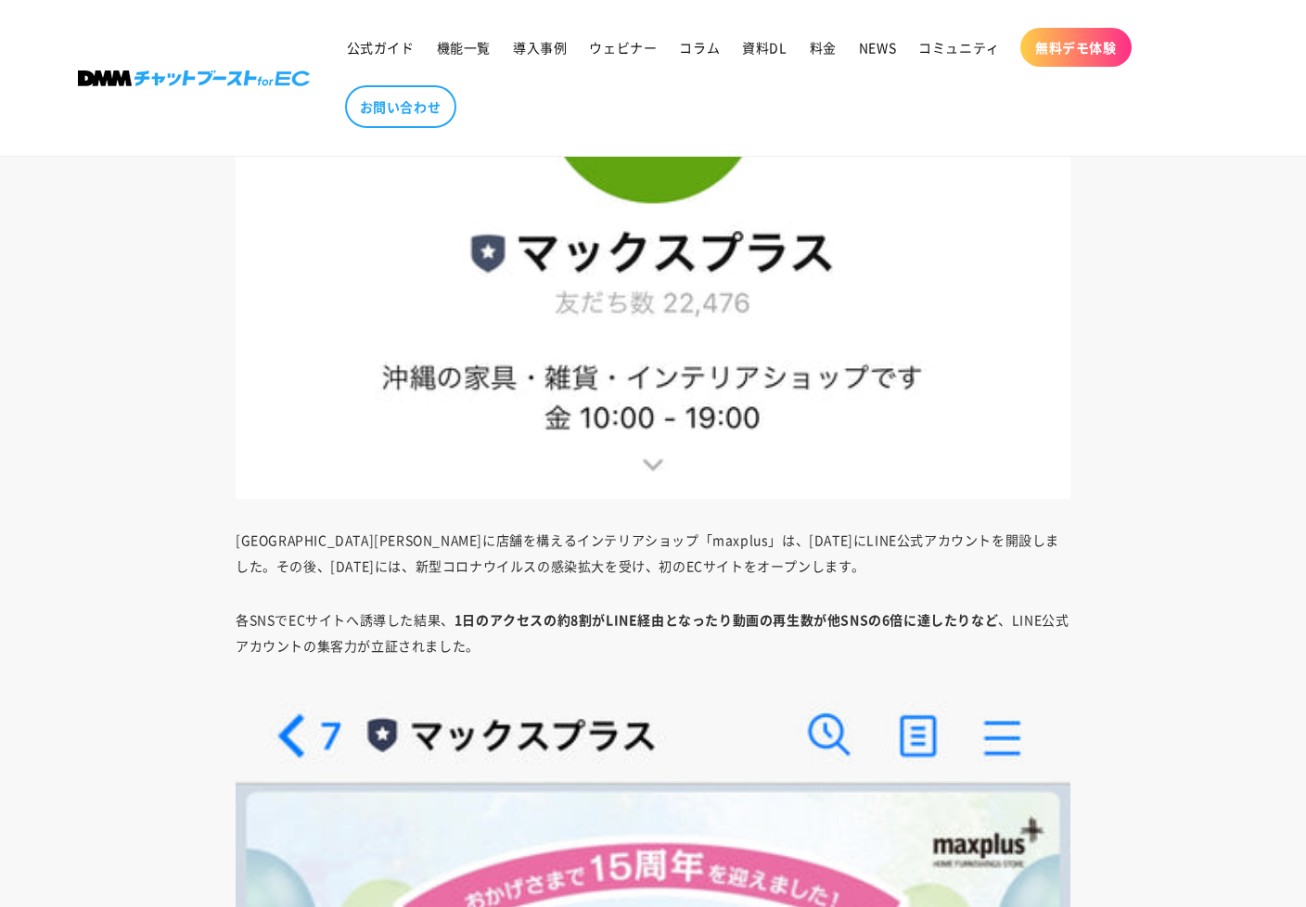
scroll to position [10576, 0]
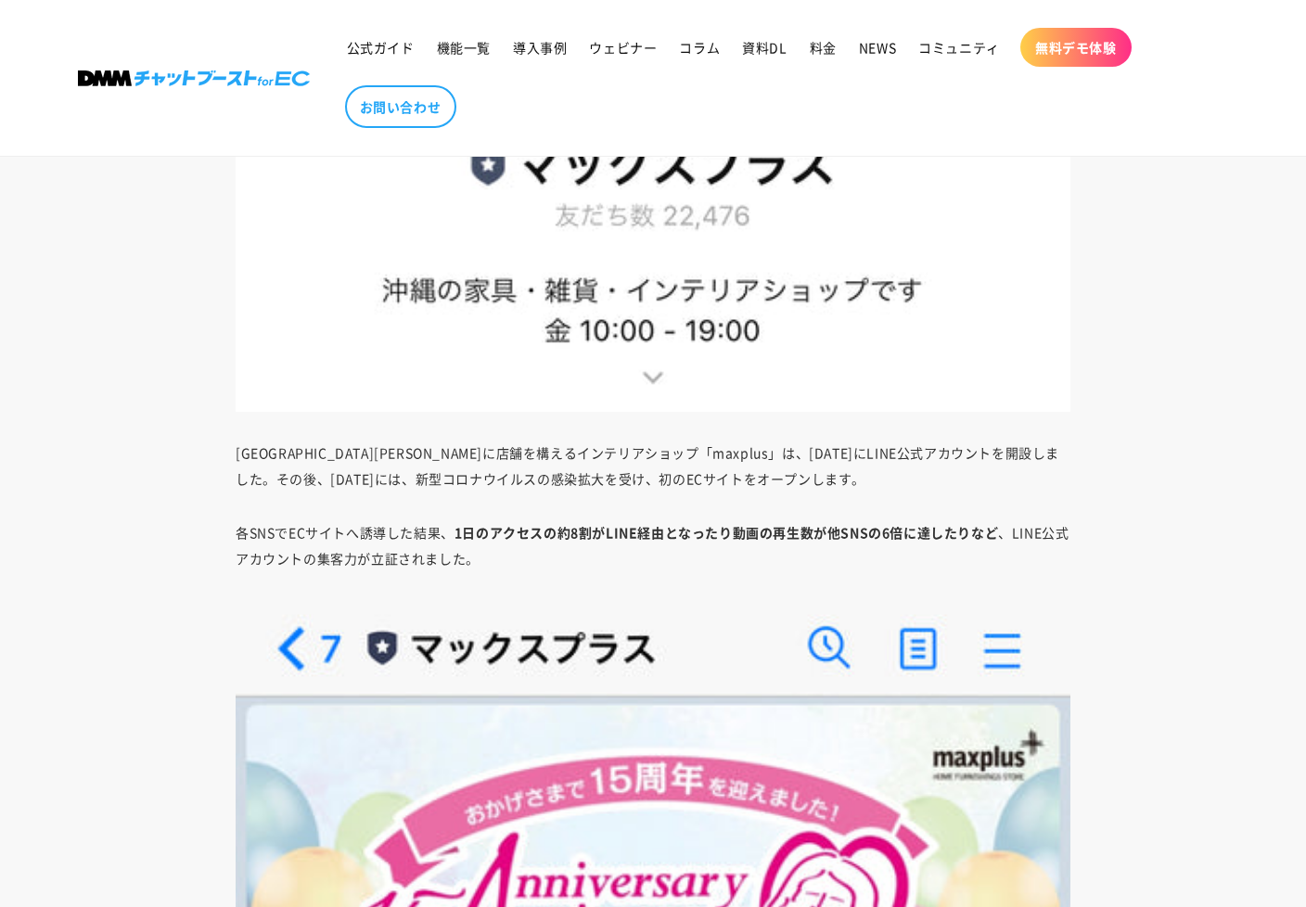
scroll to position [10669, 0]
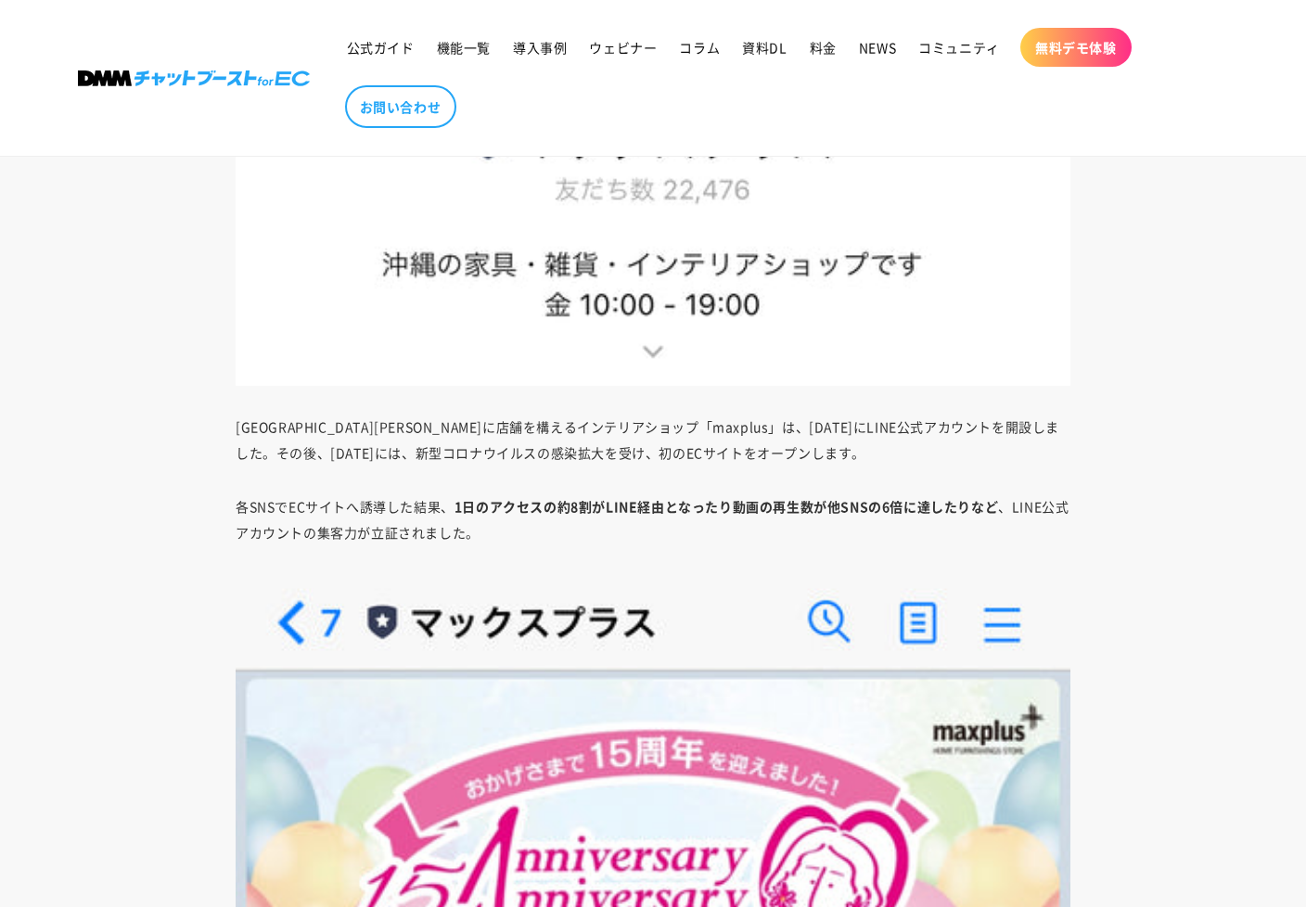
click at [589, 511] on strong "1日のアクセスの約8割がLINE経由となったり動画の再生数が他SNSの6倍に達したりなど" at bounding box center [727, 506] width 544 height 19
click at [582, 533] on p "各SNSでECサイトへ誘導した結果、 1日のアクセスの約8割がLINE経由となったり動画の再生数が他SNSの6倍に達したりなど 、LINE公式アカウントの集客…" at bounding box center [653, 520] width 835 height 52
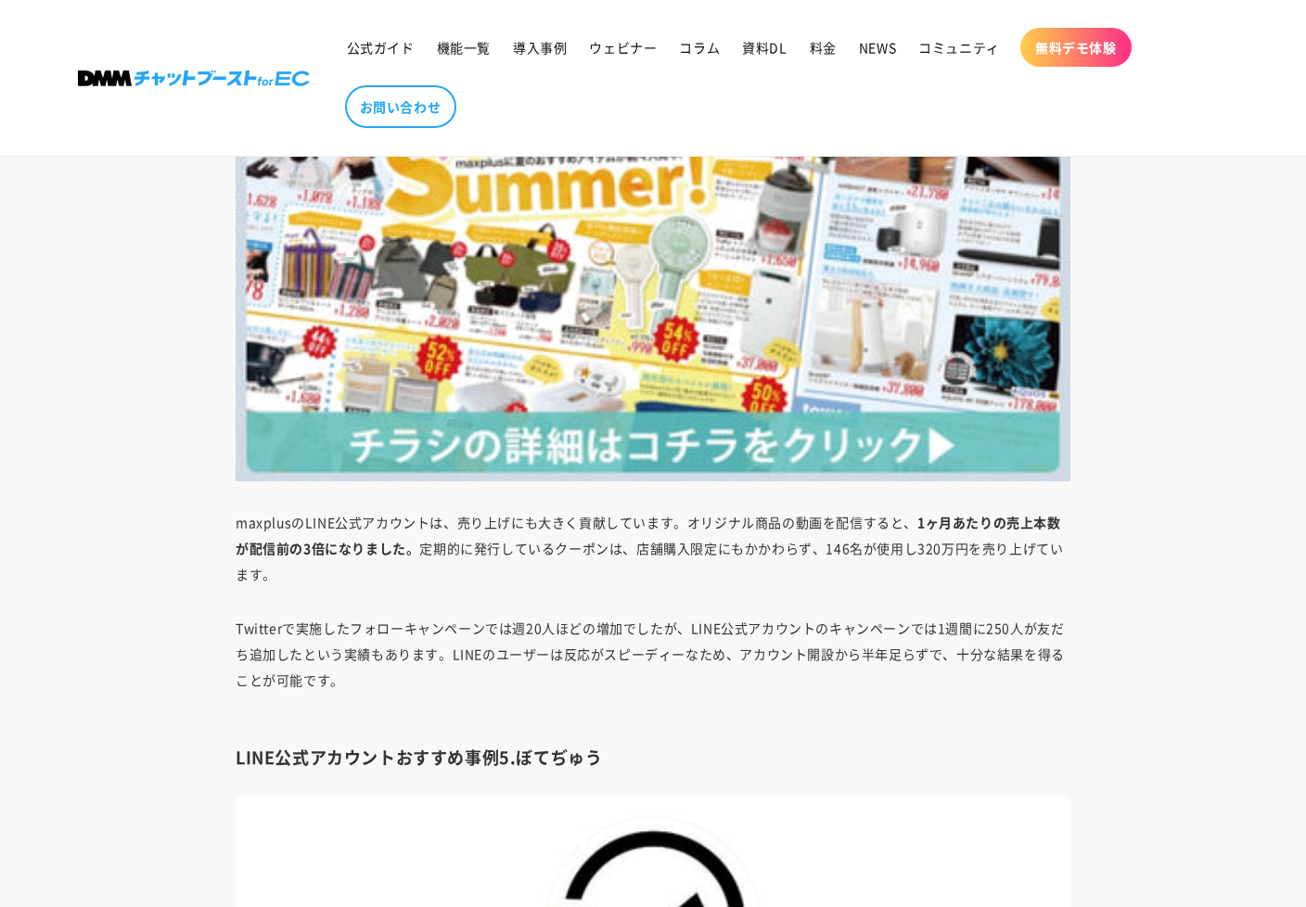
scroll to position [11689, 0]
click at [635, 550] on p "maxplusのLINE公式アカウントは、売り上げにも大きく貢献しています。オリジナル商品の動画を配信すると、 1ヶ月あたりの売上本数が配信前の3倍になりまし…" at bounding box center [653, 547] width 835 height 78
click at [546, 557] on p "maxplusのLINE公式アカウントは、売り上げにも大きく貢献しています。オリジナル商品の動画を配信すると、 1ヶ月あたりの売上本数が配信前の3倍になりまし…" at bounding box center [653, 547] width 835 height 78
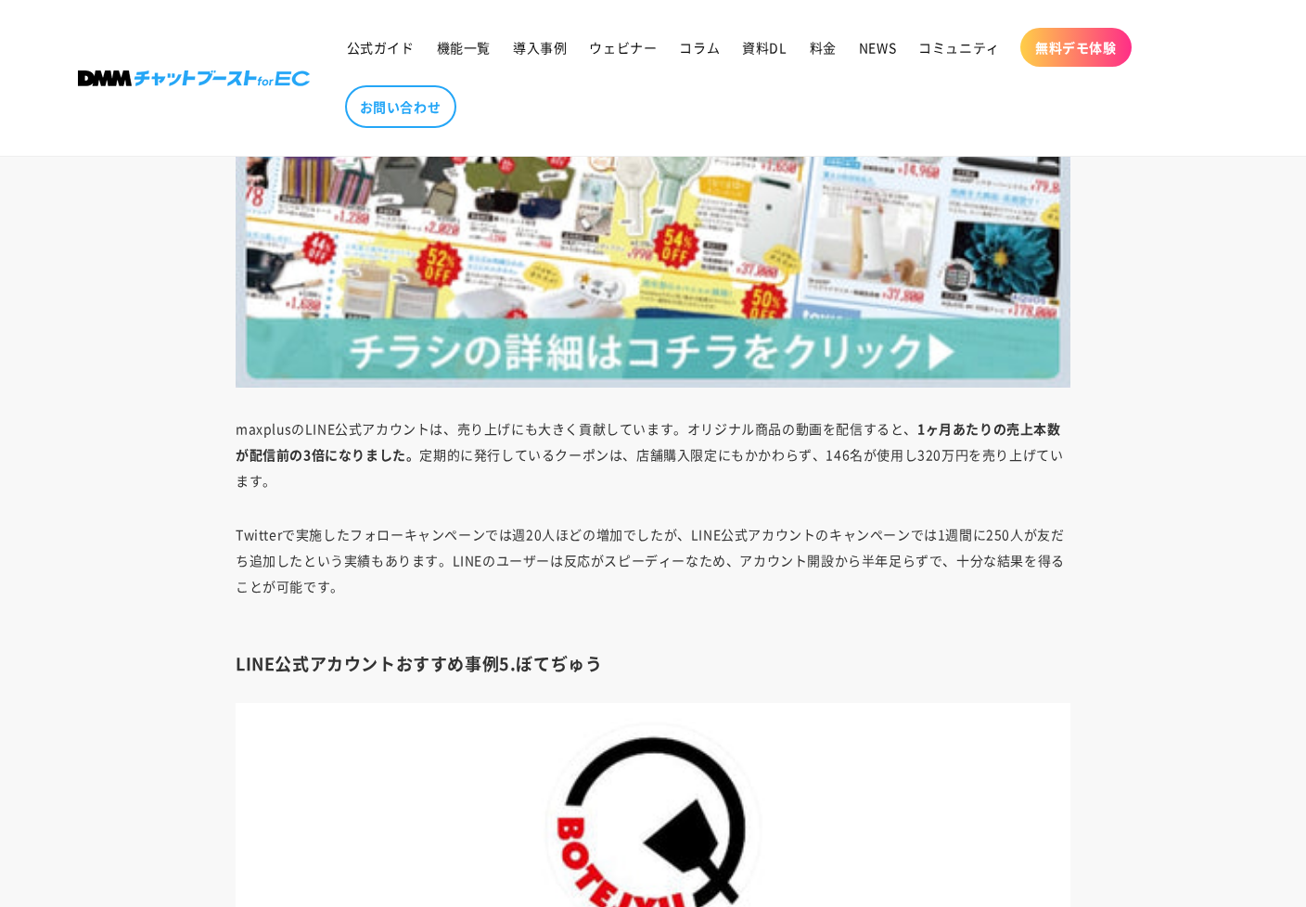
scroll to position [11875, 0]
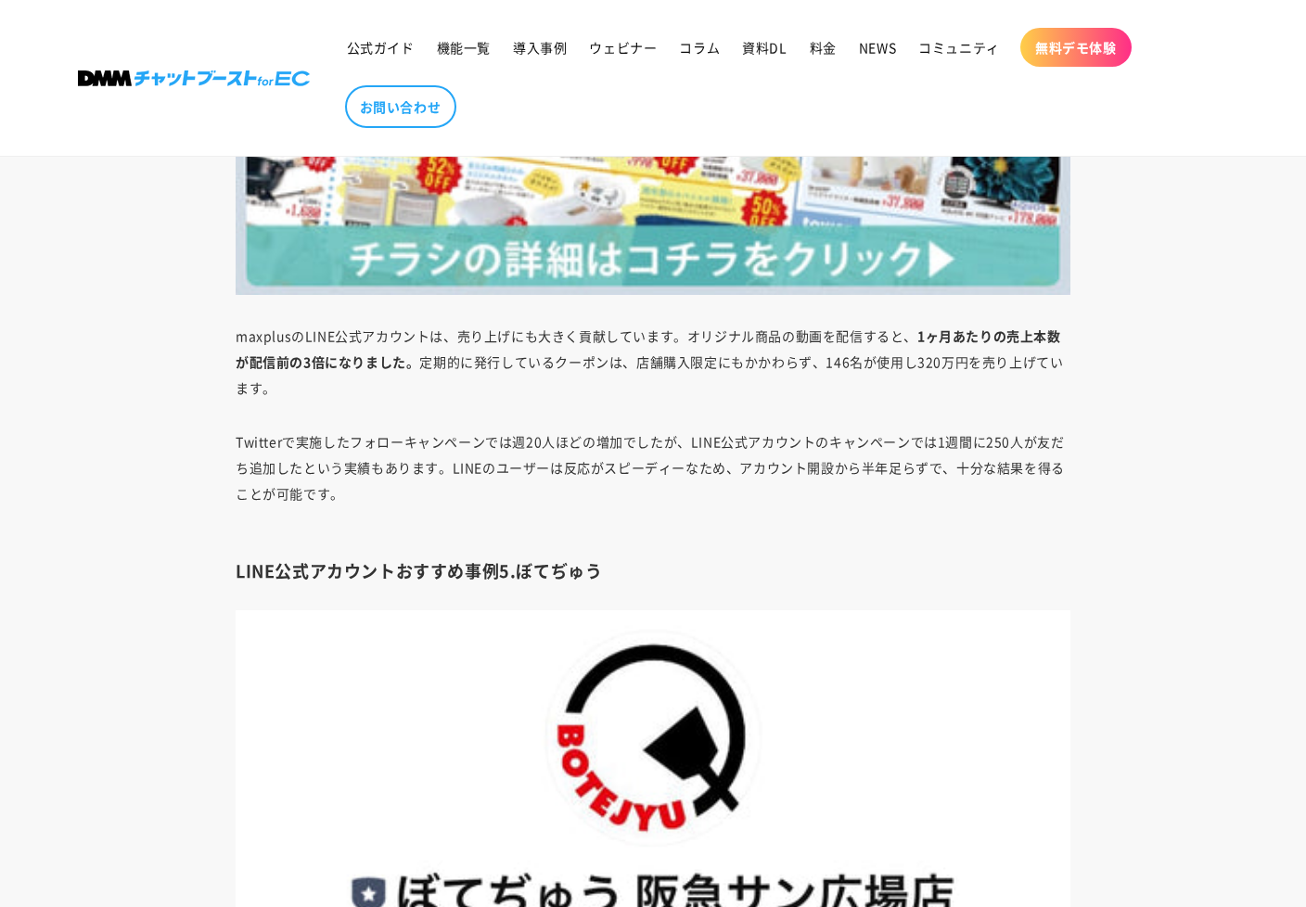
click at [528, 471] on p "Twitterで実施したフォローキャンペーンでは週20人ほどの増加でしたが、LINE公式アカウントのキャンペーンでは1週間に250人が友だち追加したという実績…" at bounding box center [653, 481] width 835 height 104
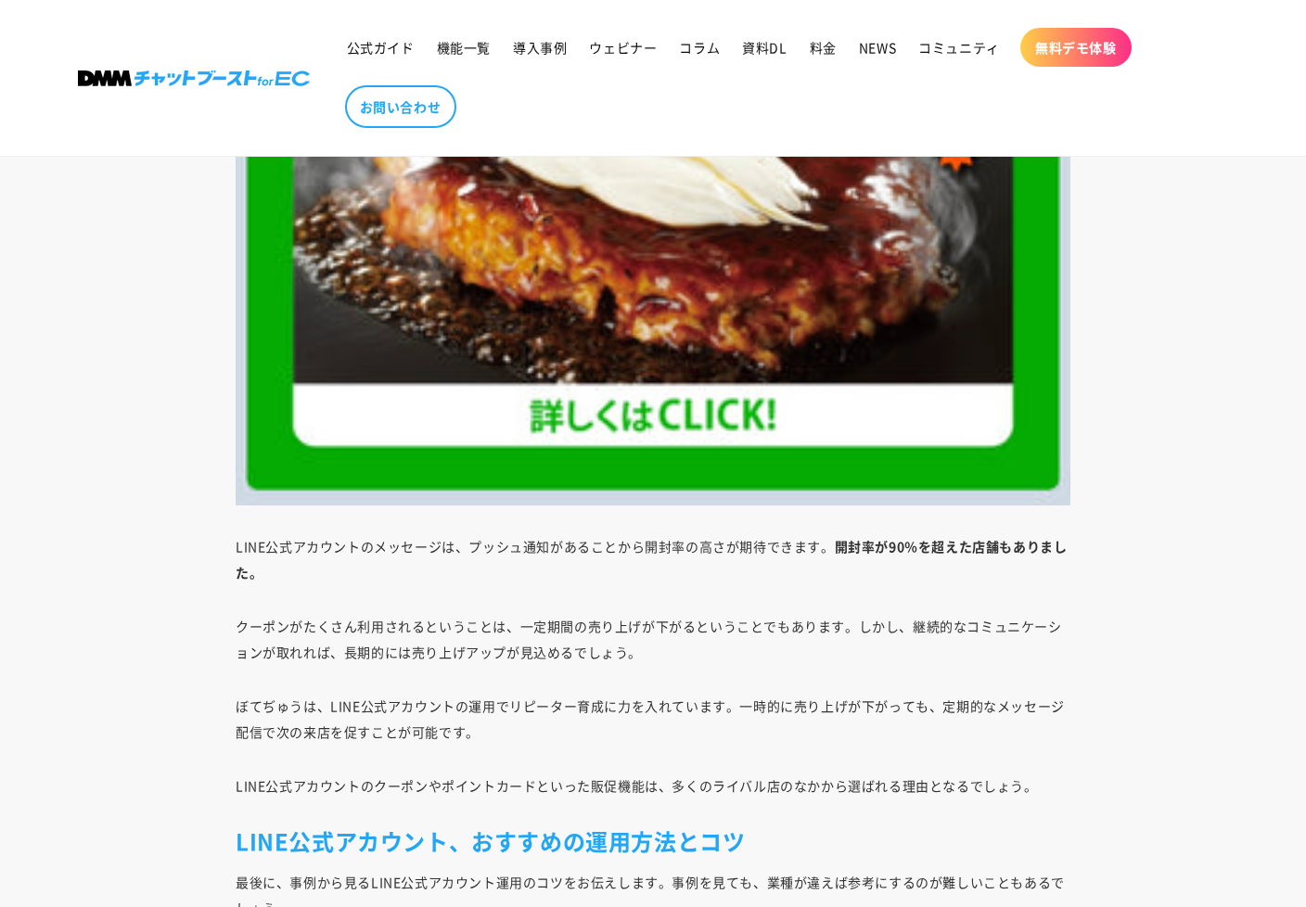
scroll to position [13916, 0]
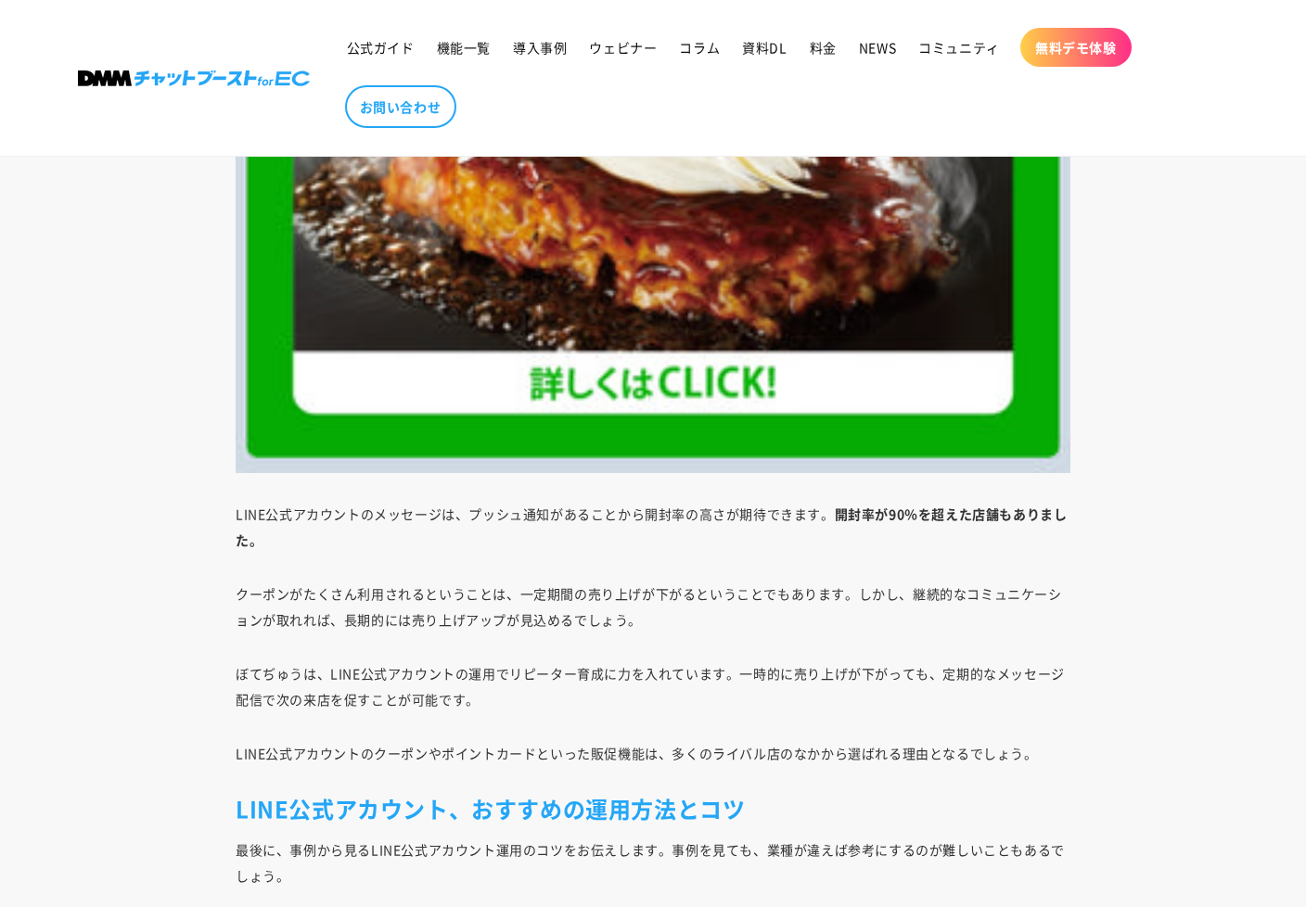
click at [671, 515] on p "LINE公式アカウントのメッセージは、プッシュ通知があることから開封率の高さが期待できます。 開封率が90％を超えた店舗もありました。" at bounding box center [653, 527] width 835 height 52
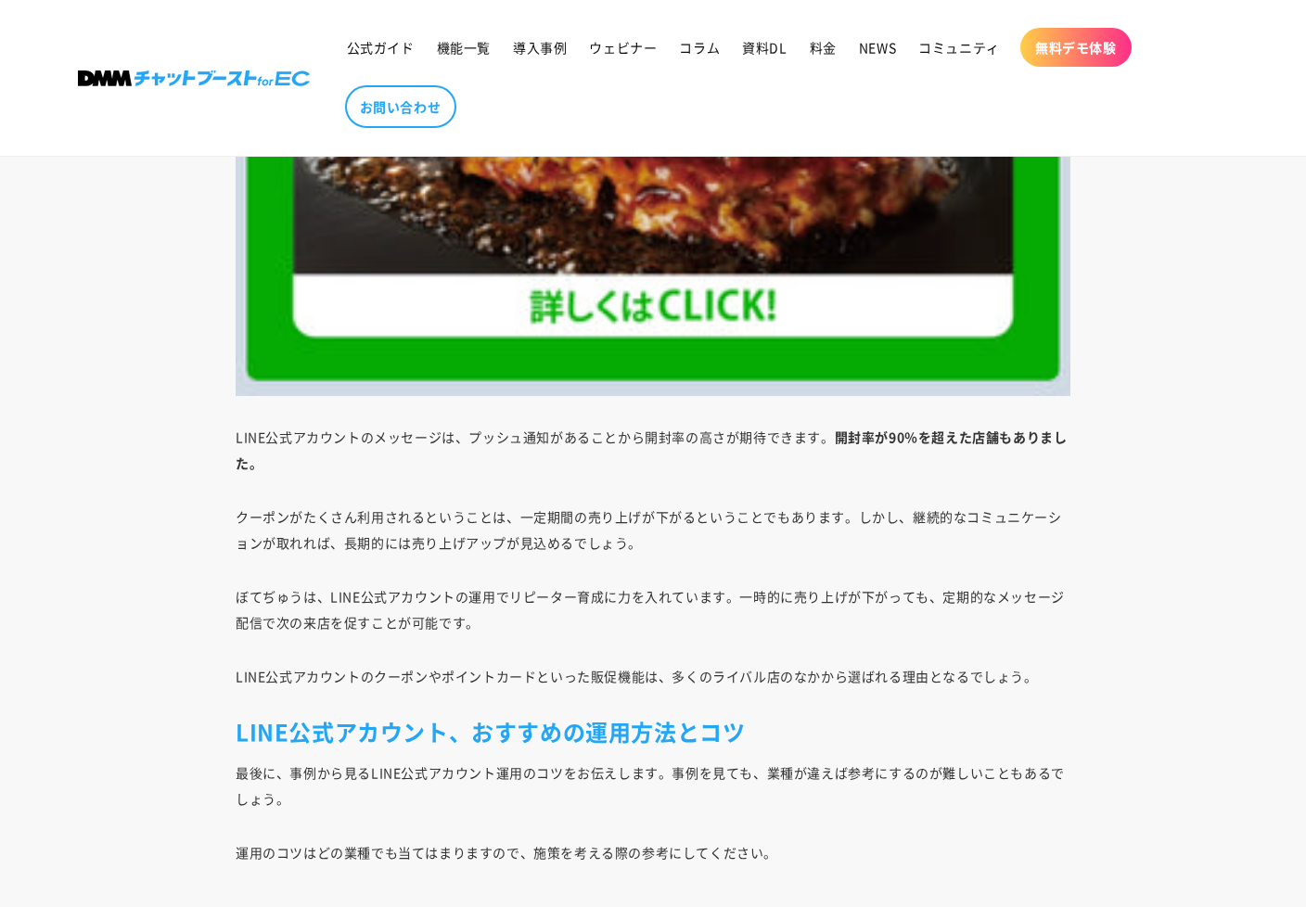
scroll to position [14008, 0]
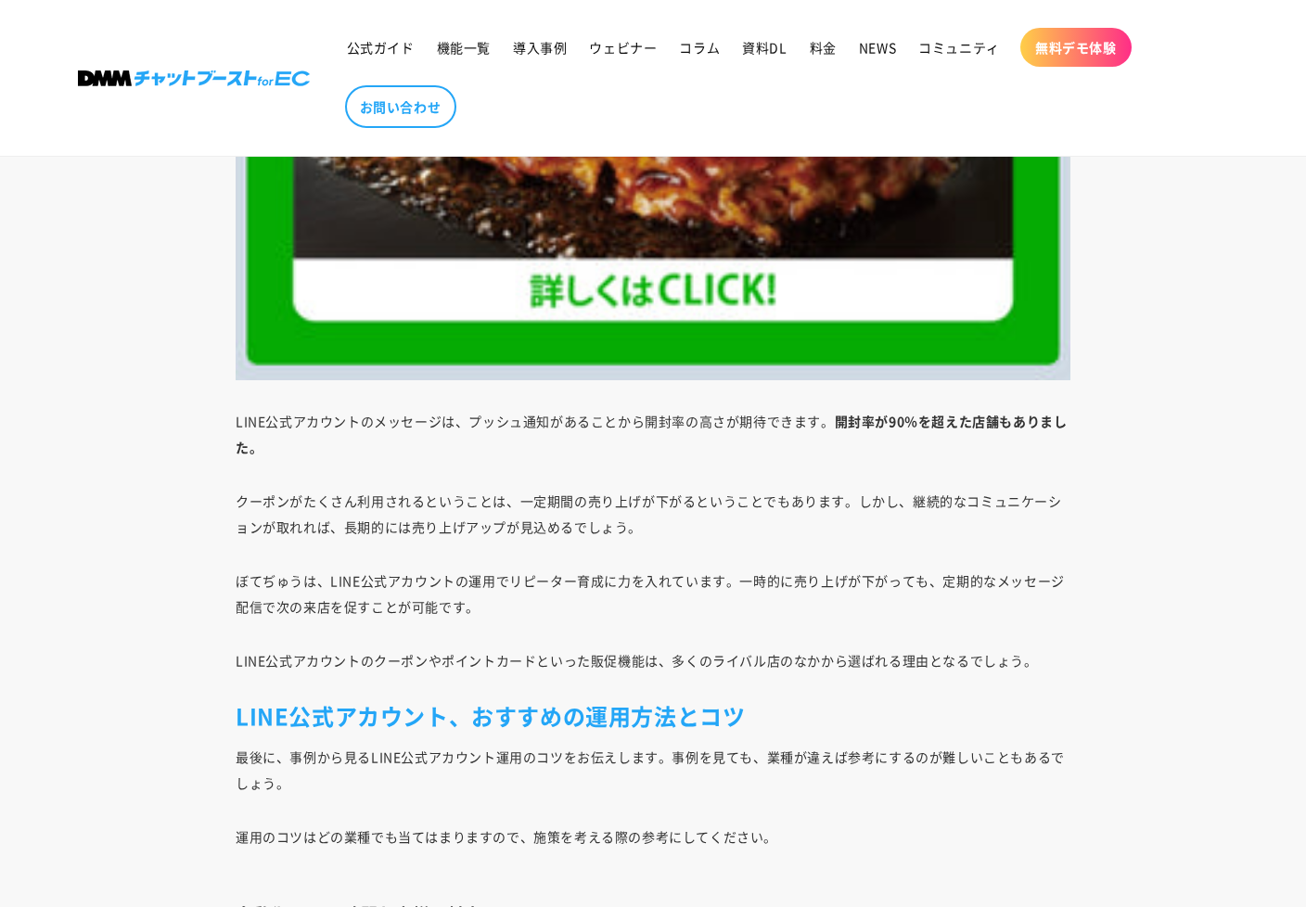
click at [467, 502] on p "クーポンがたくさん利用されるということは、一定期間の売り上げが下がるということでもあります。しかし、継続的なコミュニケーションが取れれば、長期的には売り上げア…" at bounding box center [653, 514] width 835 height 52
click at [593, 501] on p "クーポンがたくさん利用されるということは、一定期間の売り上げが下がるということでもあります。しかし、継続的なコミュニケーションが取れれば、長期的には売り上げア…" at bounding box center [653, 514] width 835 height 52
click at [685, 501] on p "クーポンがたくさん利用されるということは、一定期間の売り上げが下がるということでもあります。しかし、継続的なコミュニケーションが取れれば、長期的には売り上げア…" at bounding box center [653, 514] width 835 height 52
click at [807, 501] on p "クーポンがたくさん利用されるということは、一定期間の売り上げが下がるということでもあります。しかし、継続的なコミュニケーションが取れれば、長期的には売り上げア…" at bounding box center [653, 514] width 835 height 52
click at [358, 531] on p "クーポンがたくさん利用されるということは、一定期間の売り上げが下がるということでもあります。しかし、継続的なコミュニケーションが取れれば、長期的には売り上げア…" at bounding box center [653, 514] width 835 height 52
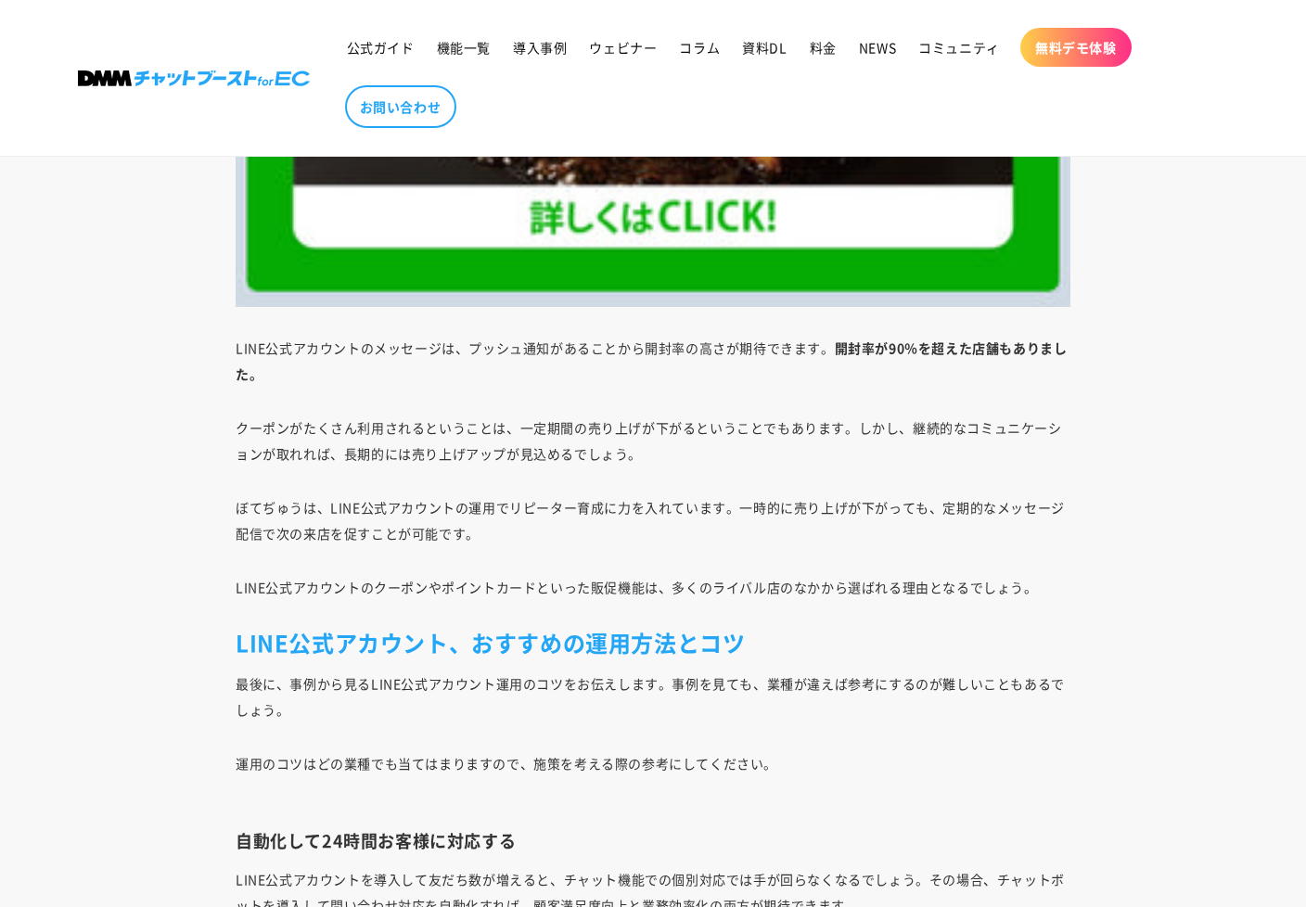
scroll to position [14101, 0]
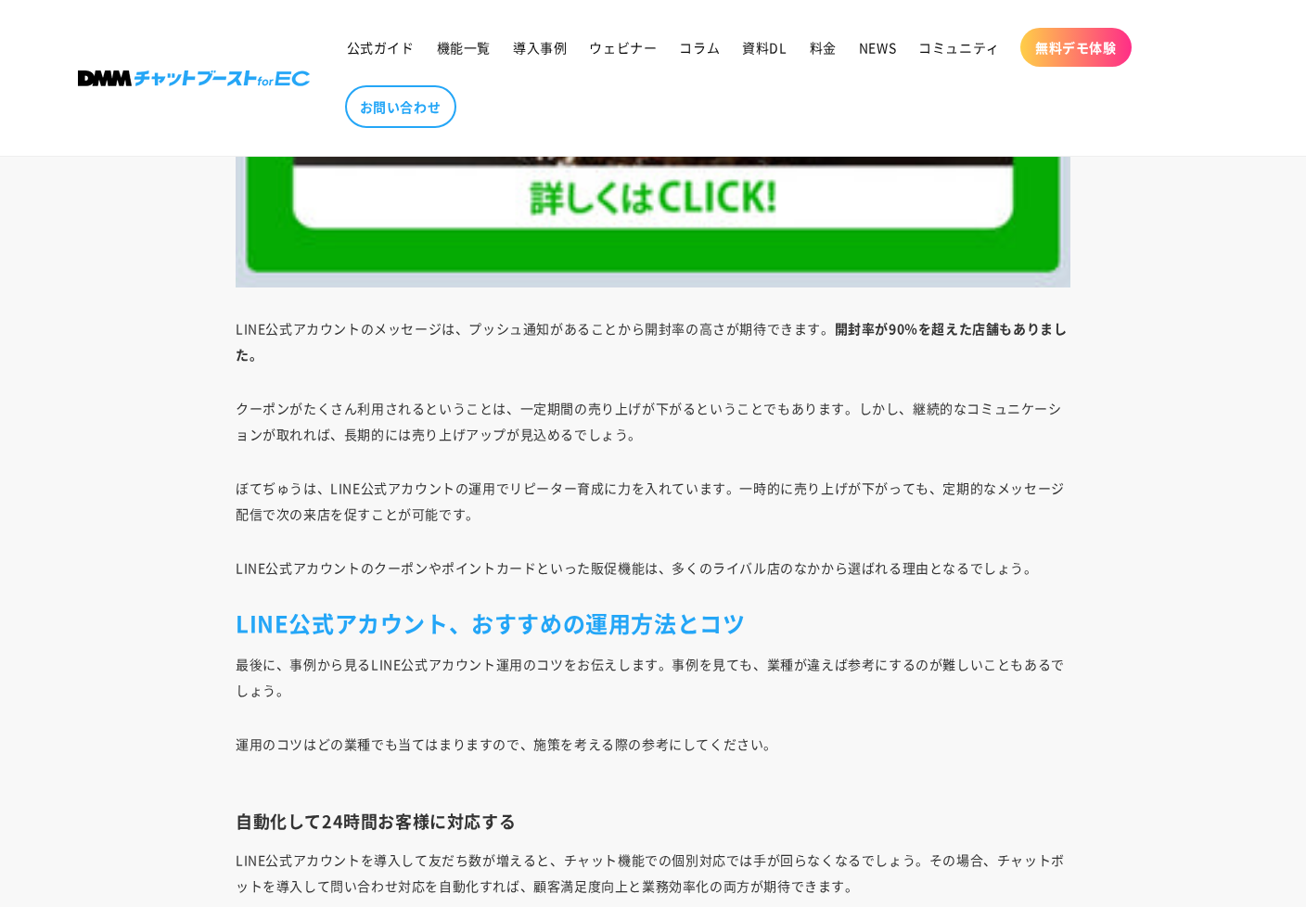
click at [382, 490] on p "ぼてぢゅうは、LINE公式アカウントの運用でリピーター育成に力を入れています。一時的に売り上げが下がっても、定期的なメッセージ配信で次の来店を促すことが可能で…" at bounding box center [653, 501] width 835 height 52
click at [576, 487] on p "ぼてぢゅうは、LINE公式アカウントの運用でリピーター育成に力を入れています。一時的に売り上げが下がっても、定期的なメッセージ配信で次の来店を促すことが可能で…" at bounding box center [653, 501] width 835 height 52
click at [835, 488] on p "ぼてぢゅうは、LINE公式アカウントの運用でリピーター育成に力を入れています。一時的に売り上げが下がっても、定期的なメッセージ配信で次の来店を促すことが可能で…" at bounding box center [653, 501] width 835 height 52
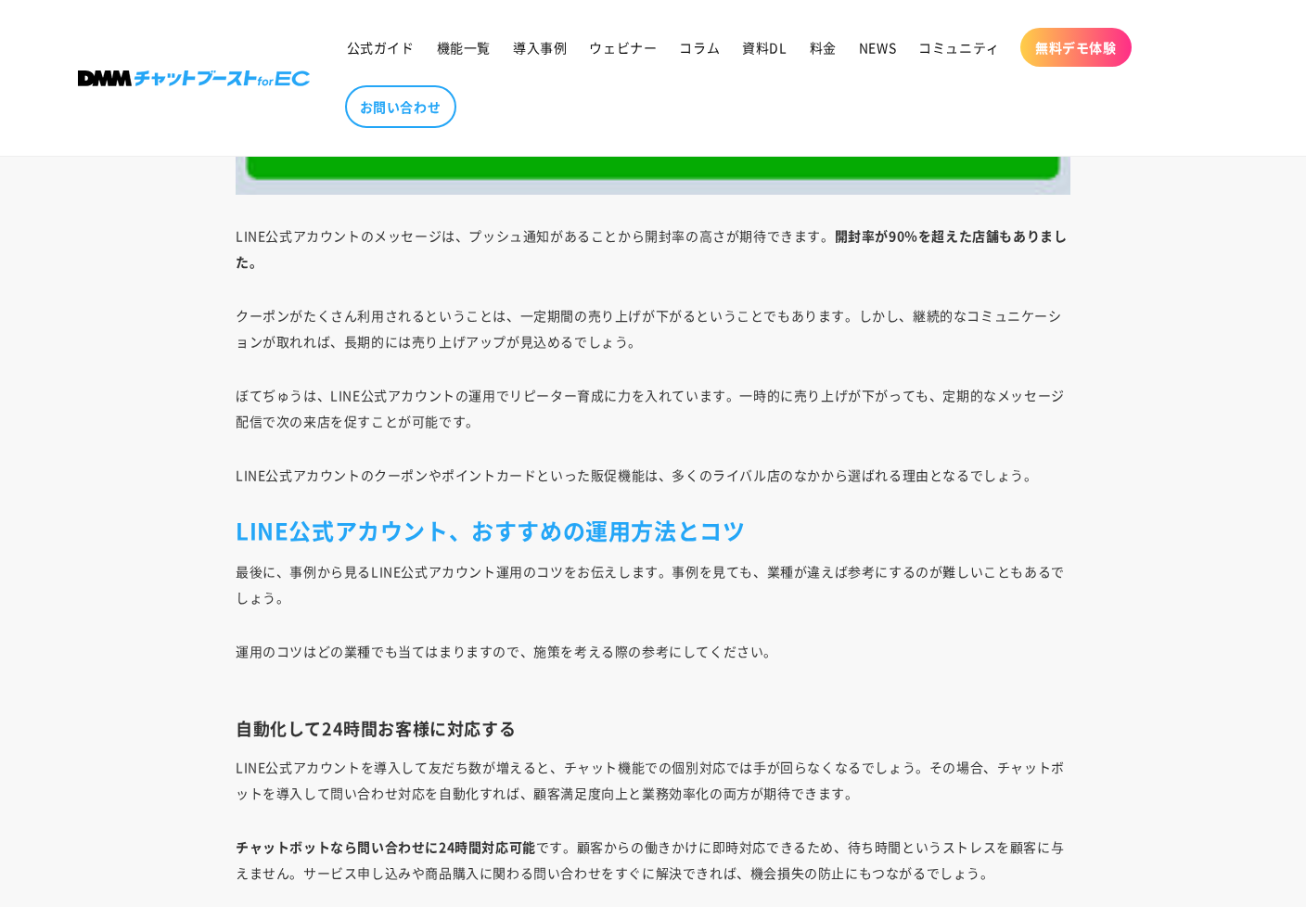
click at [361, 476] on p "LINE公式アカウントのクーポンやポイントカードといった販促機能は、多くのライバル店のなかから選ばれる理由となるでしょう。" at bounding box center [653, 475] width 835 height 26
click at [606, 469] on p "LINE公式アカウントのクーポンやポイントカードといった販促機能は、多くのライバル店のなかから選ばれる理由となるでしょう。" at bounding box center [653, 475] width 835 height 26
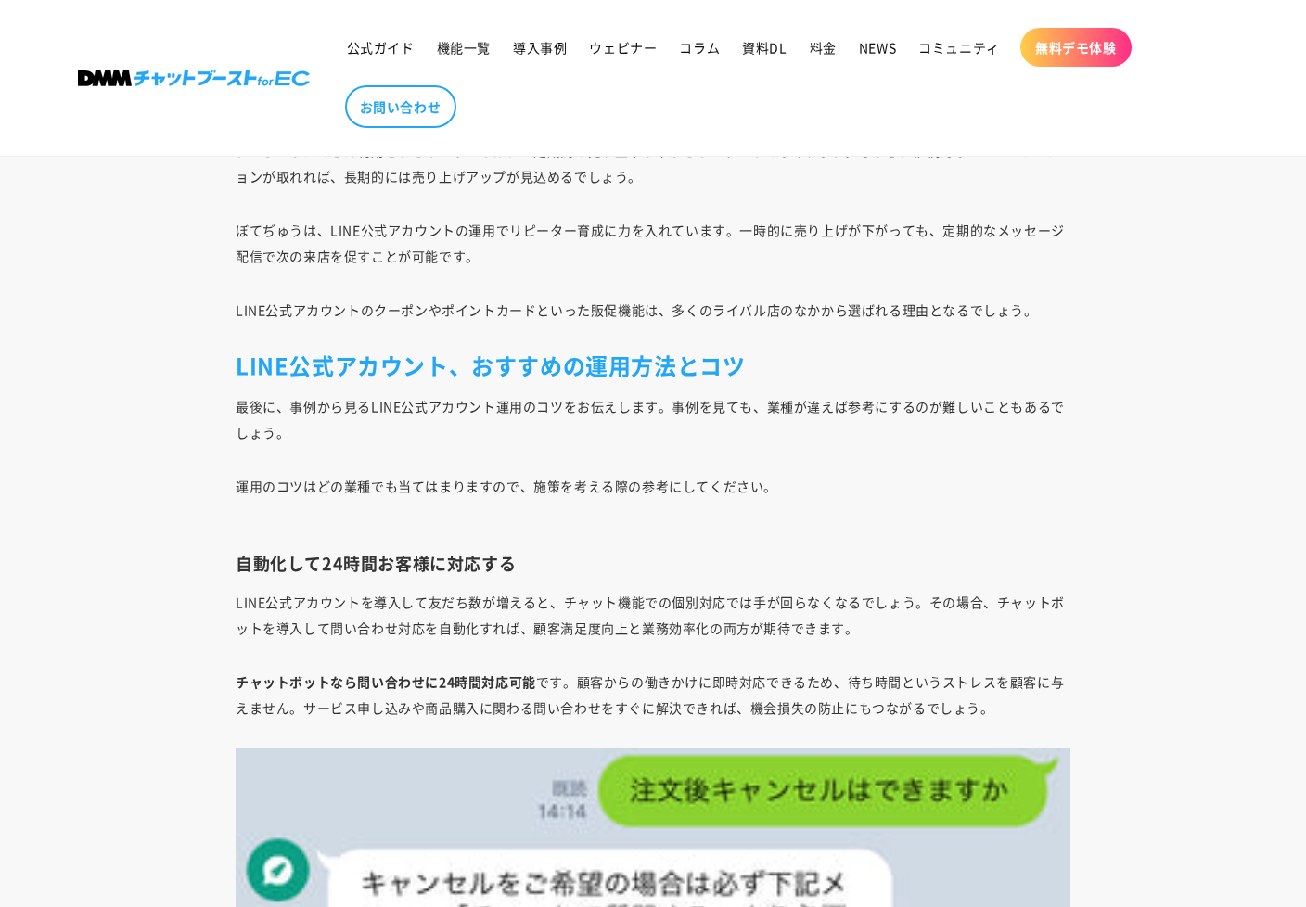
scroll to position [14379, 0]
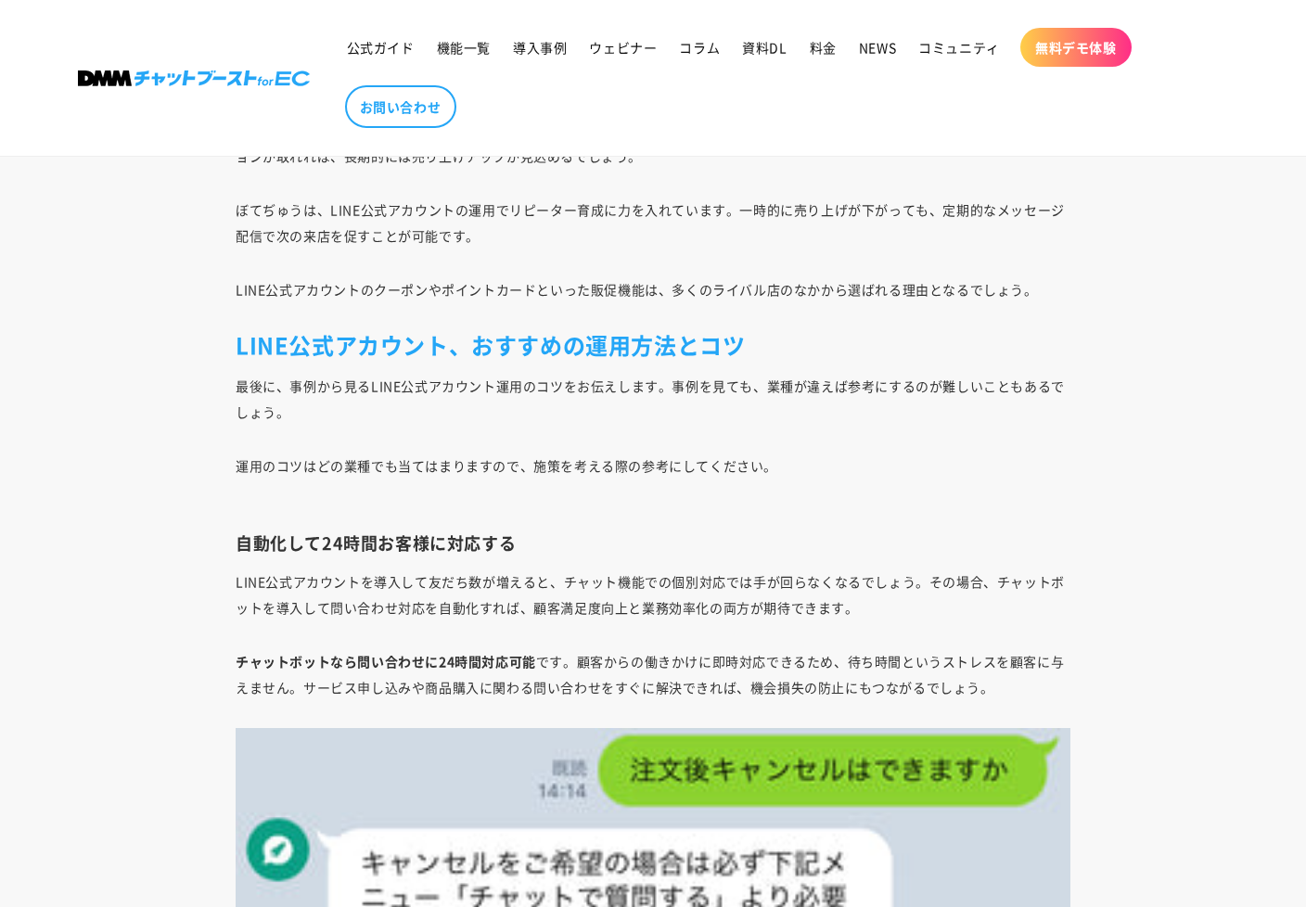
click at [872, 458] on p "運用のコツはどの業種でも当てはまりますので、施策を考える際の参考にしてください。" at bounding box center [653, 479] width 835 height 52
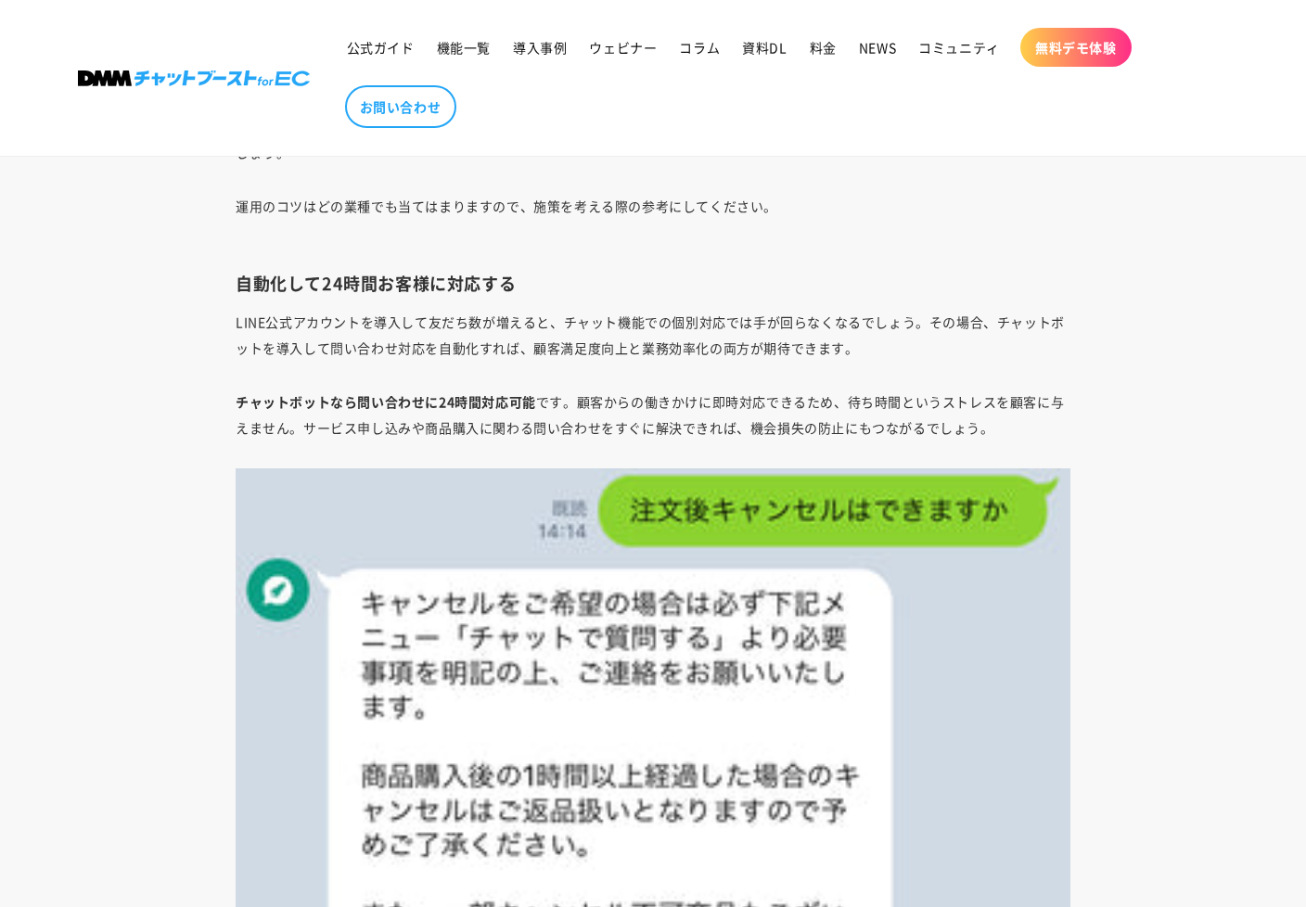
scroll to position [14658, 0]
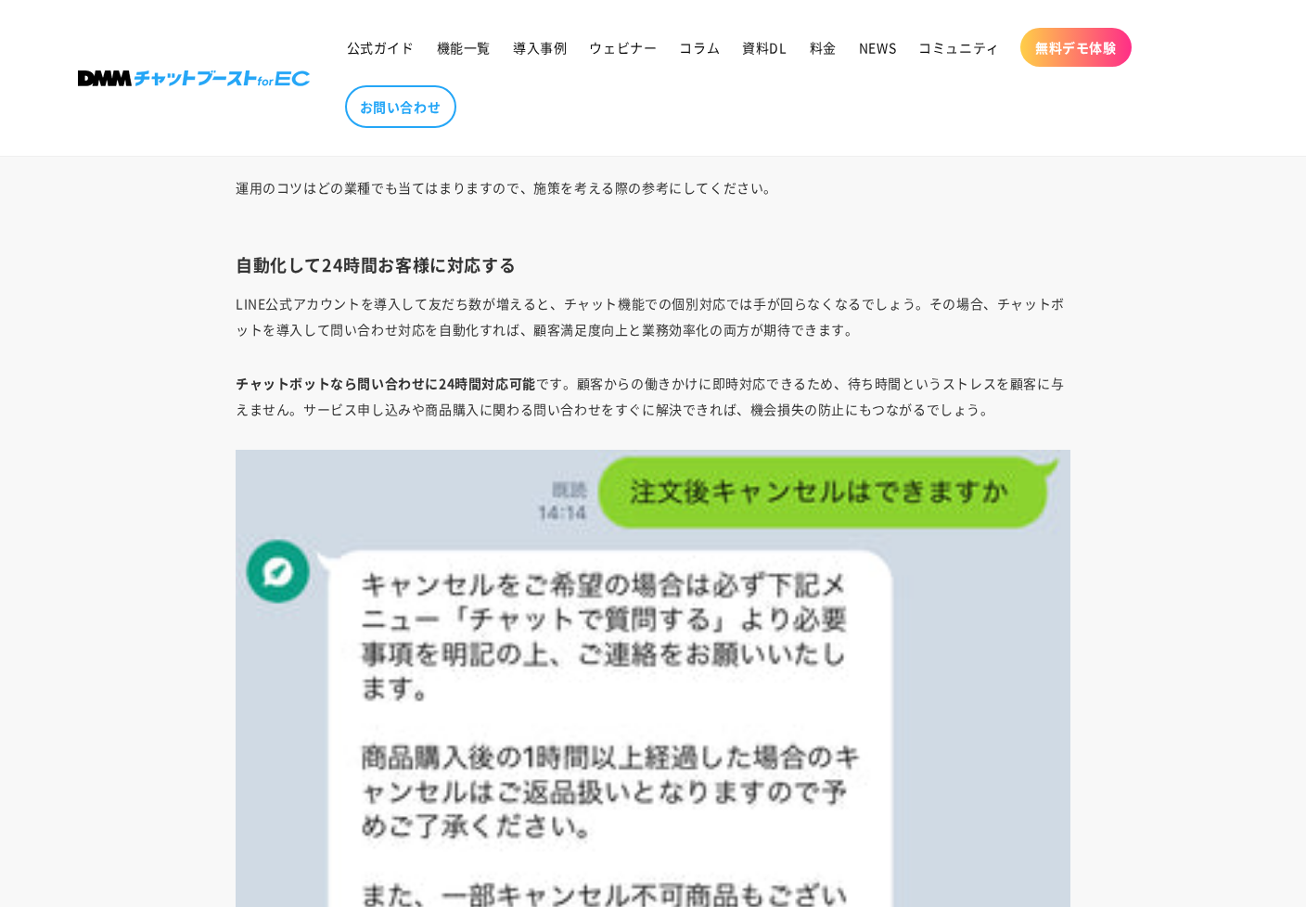
click at [769, 297] on p "LINE公式アカウントを導入して友だち数が増えると、チャット機能での個別対応では手が回らなくなるでしょう。その場合、チャットボットを導入して問い合わせ対応を自…" at bounding box center [653, 316] width 835 height 52
click at [561, 332] on p "LINE公式アカウントを導入して友だち数が増えると、チャット機能での個別対応では手が回らなくなるでしょう。その場合、チャットボットを導入して問い合わせ対応を自…" at bounding box center [653, 316] width 835 height 52
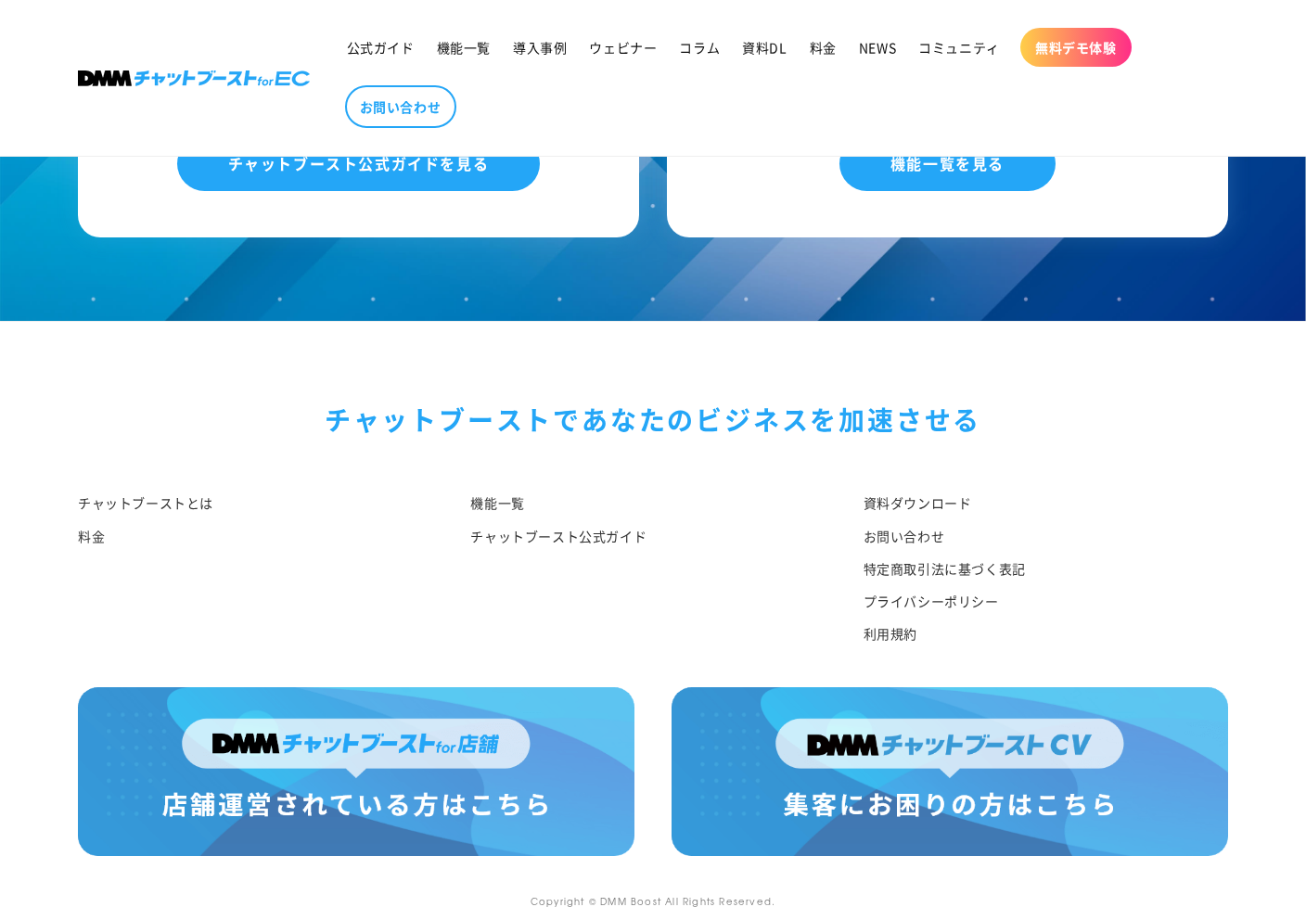
scroll to position [19151, 0]
